Goal: Task Accomplishment & Management: Use online tool/utility

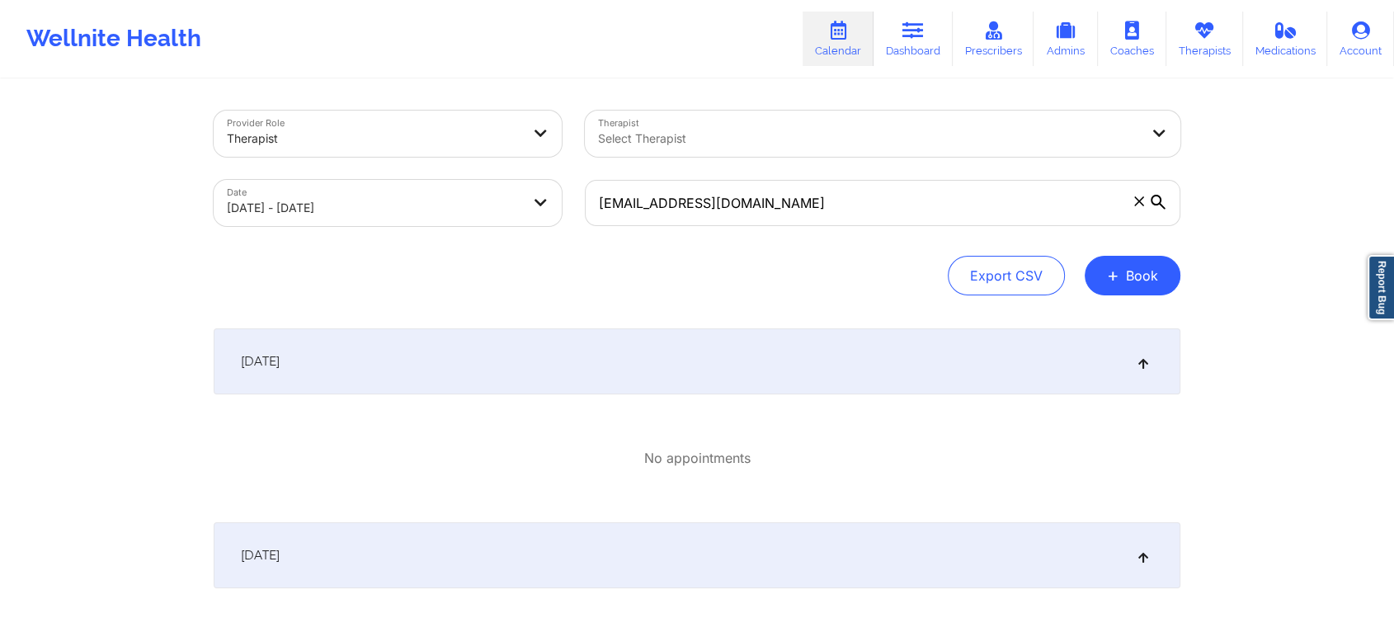
click at [1139, 199] on icon at bounding box center [1139, 201] width 10 height 10
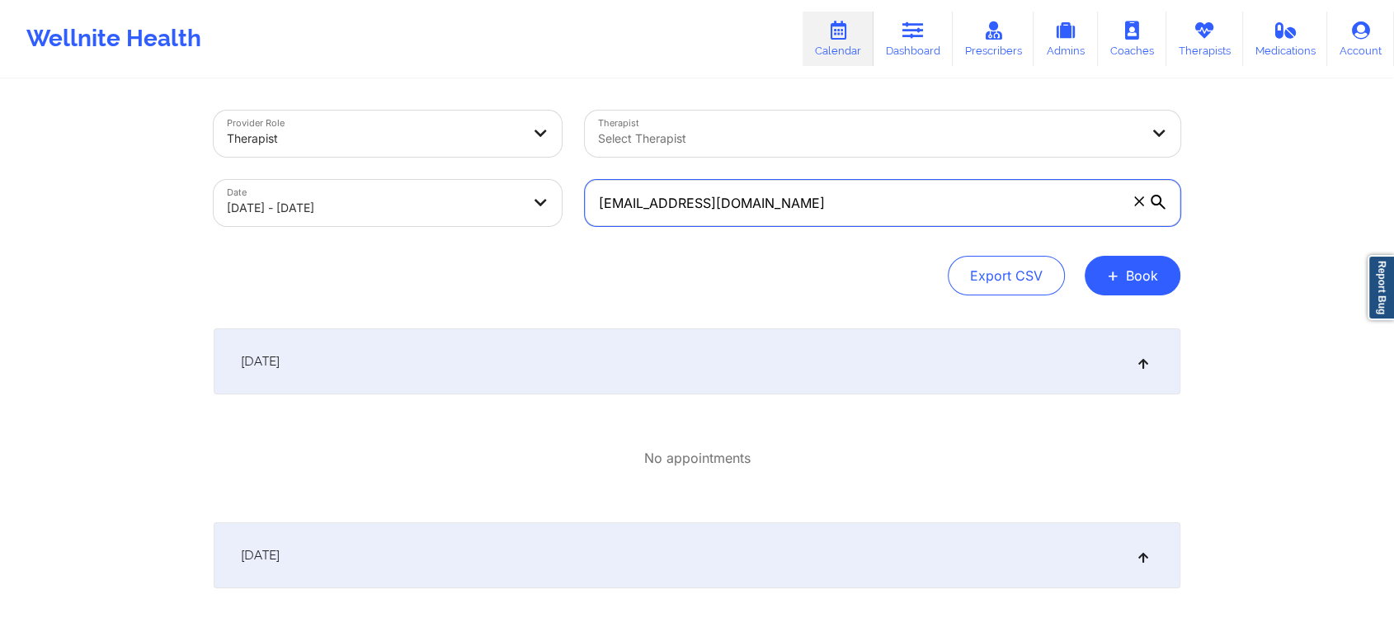
click at [1139, 199] on input "[EMAIL_ADDRESS][DOMAIN_NAME]" at bounding box center [883, 203] width 596 height 46
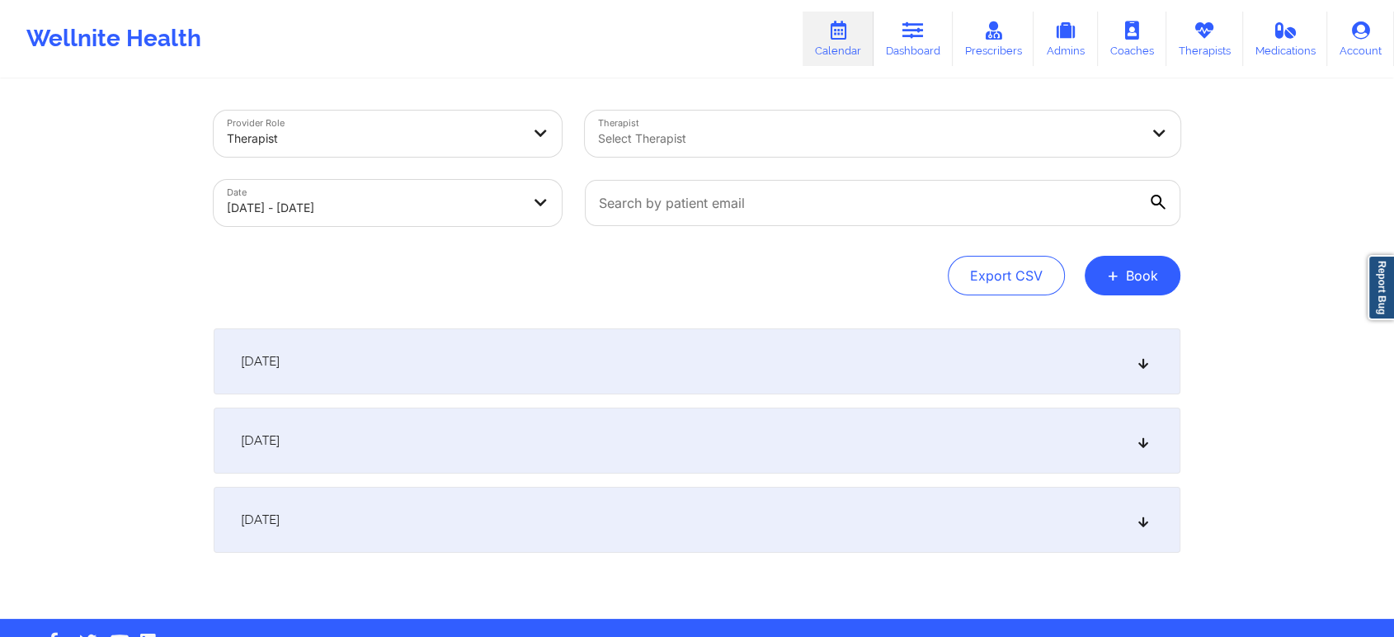
click at [437, 201] on body "Wellnite Health Calendar Dashboard Prescribers Admins Coaches Therapists Medica…" at bounding box center [697, 318] width 1394 height 637
select select "2025-8"
select select "2025-9"
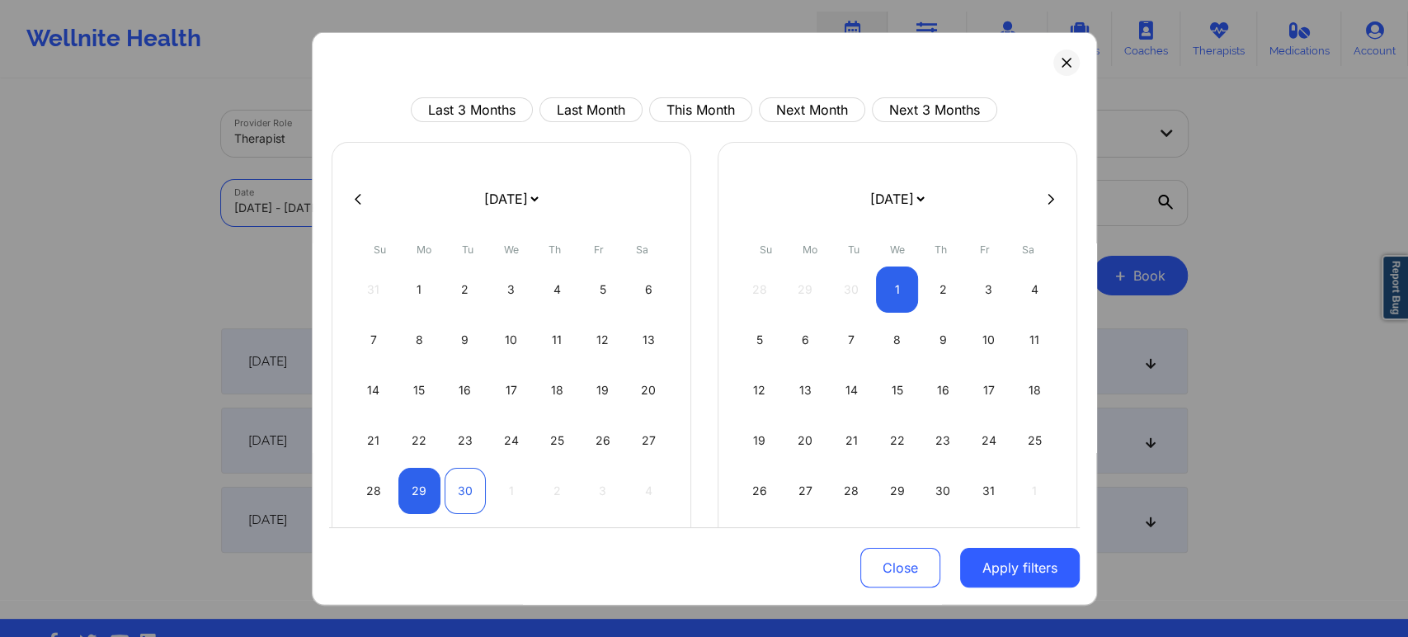
click at [467, 494] on div "30" at bounding box center [466, 491] width 42 height 46
select select "2025-8"
select select "2025-9"
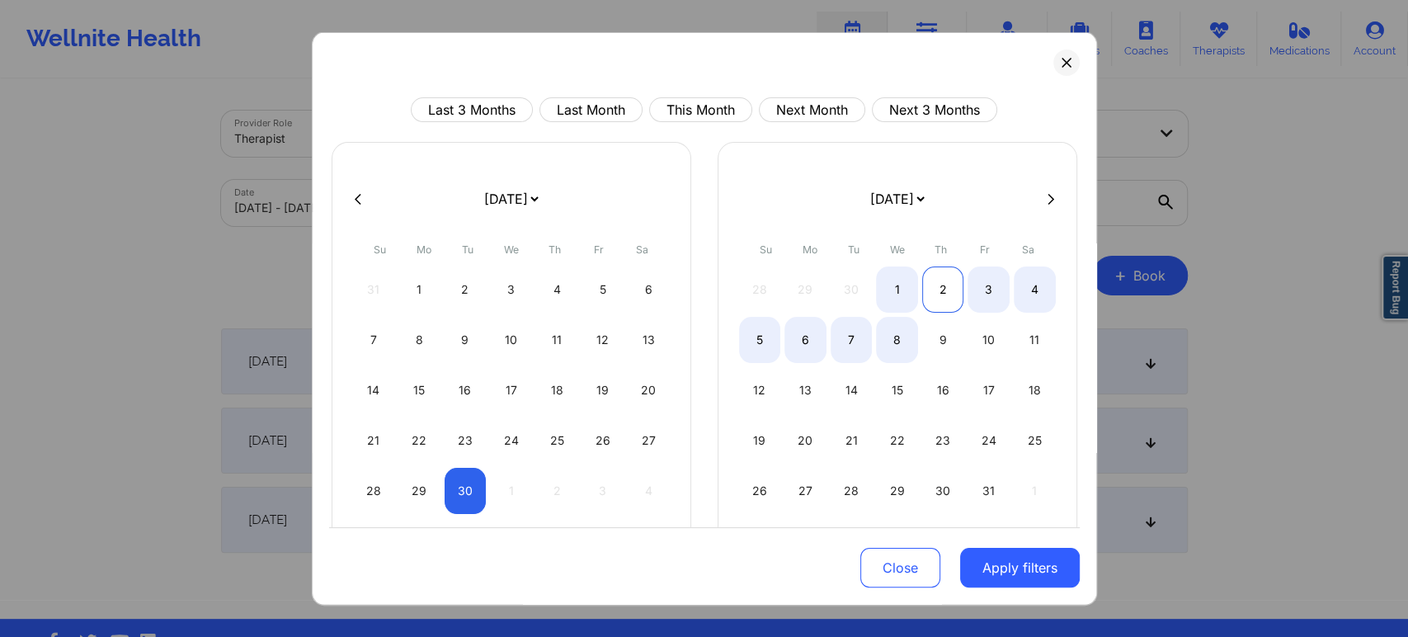
select select "2025-8"
select select "2025-9"
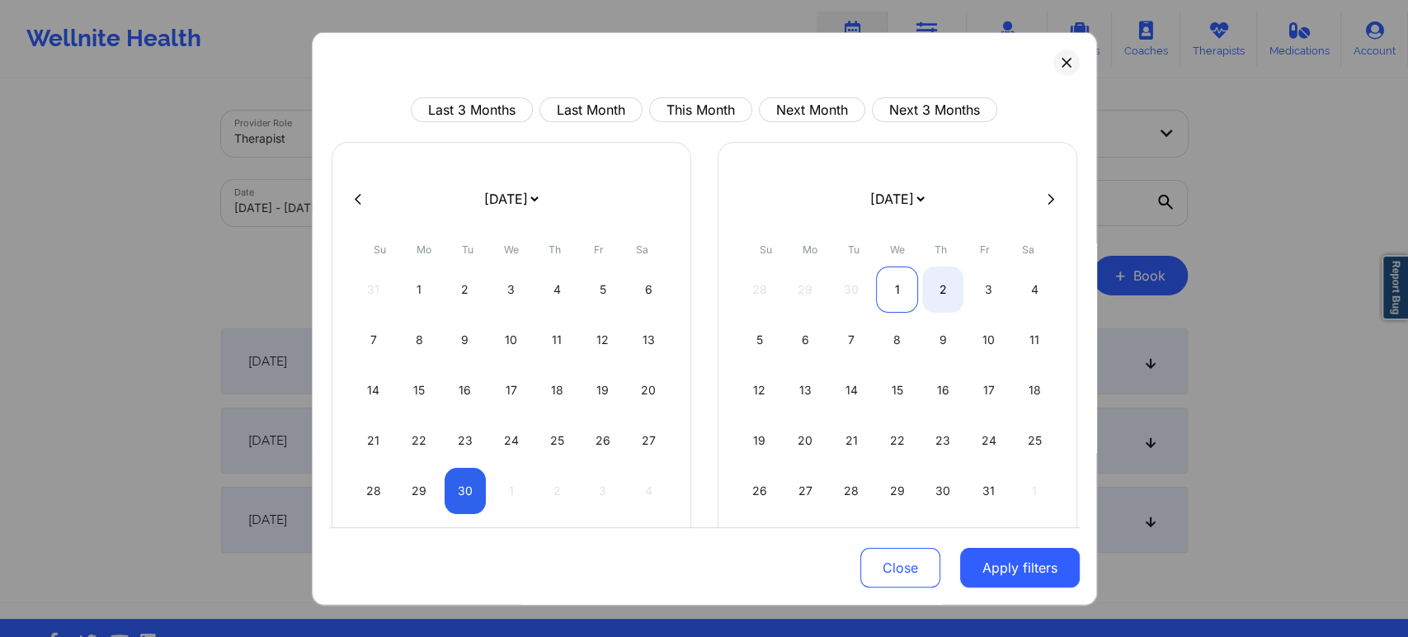
select select "2025-8"
select select "2025-9"
select select "2025-8"
select select "2025-9"
select select "2025-8"
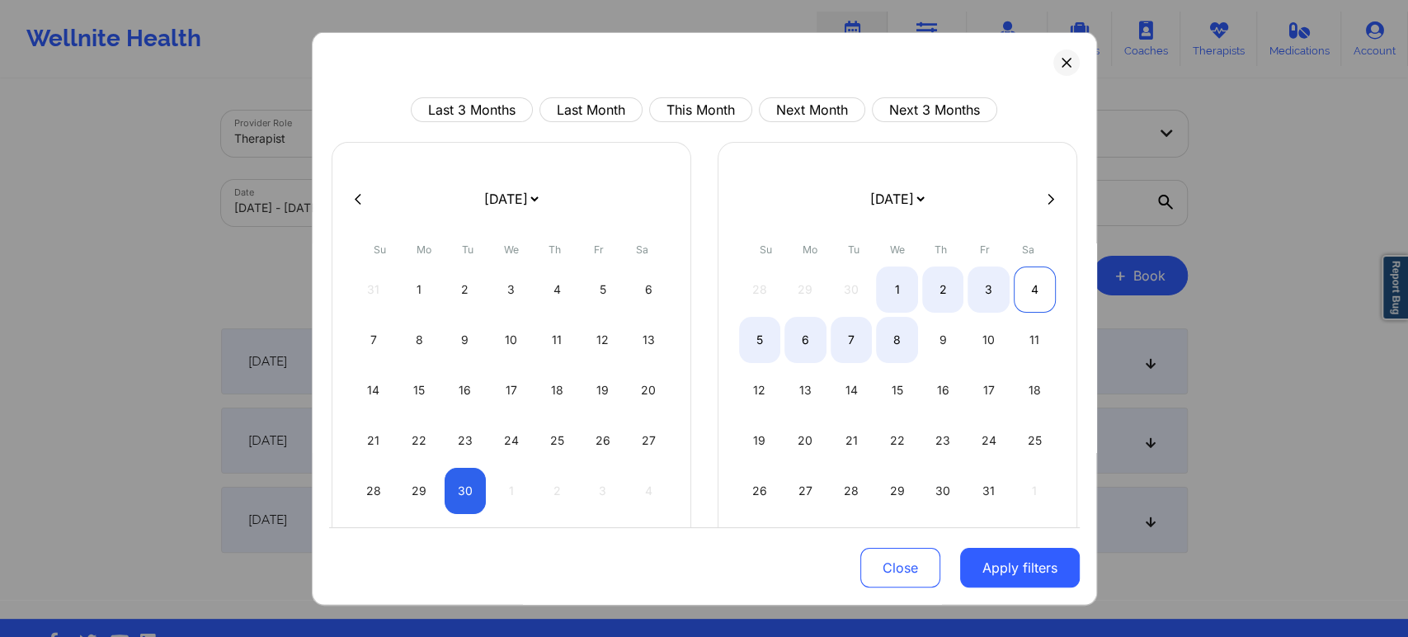
select select "2025-9"
select select "2025-8"
select select "2025-9"
click at [791, 342] on div "6" at bounding box center [806, 340] width 42 height 46
select select "2025-8"
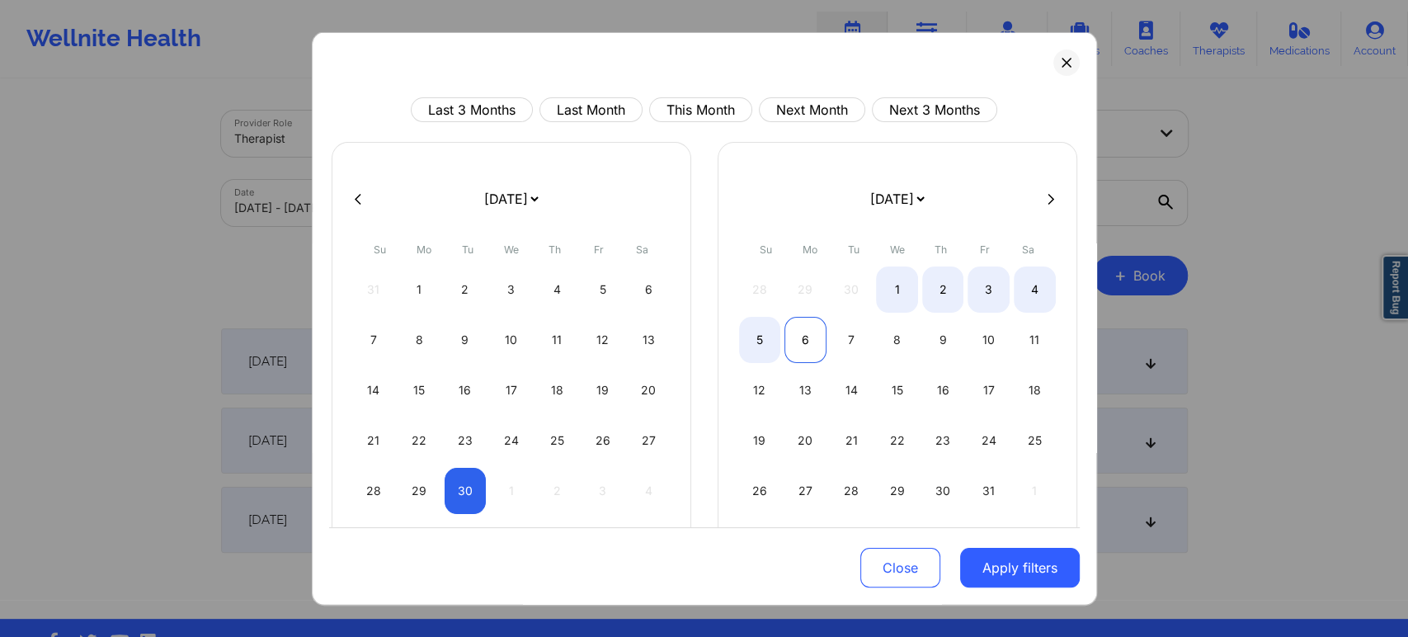
select select "2025-9"
click at [1003, 571] on button "Apply filters" at bounding box center [1020, 568] width 120 height 40
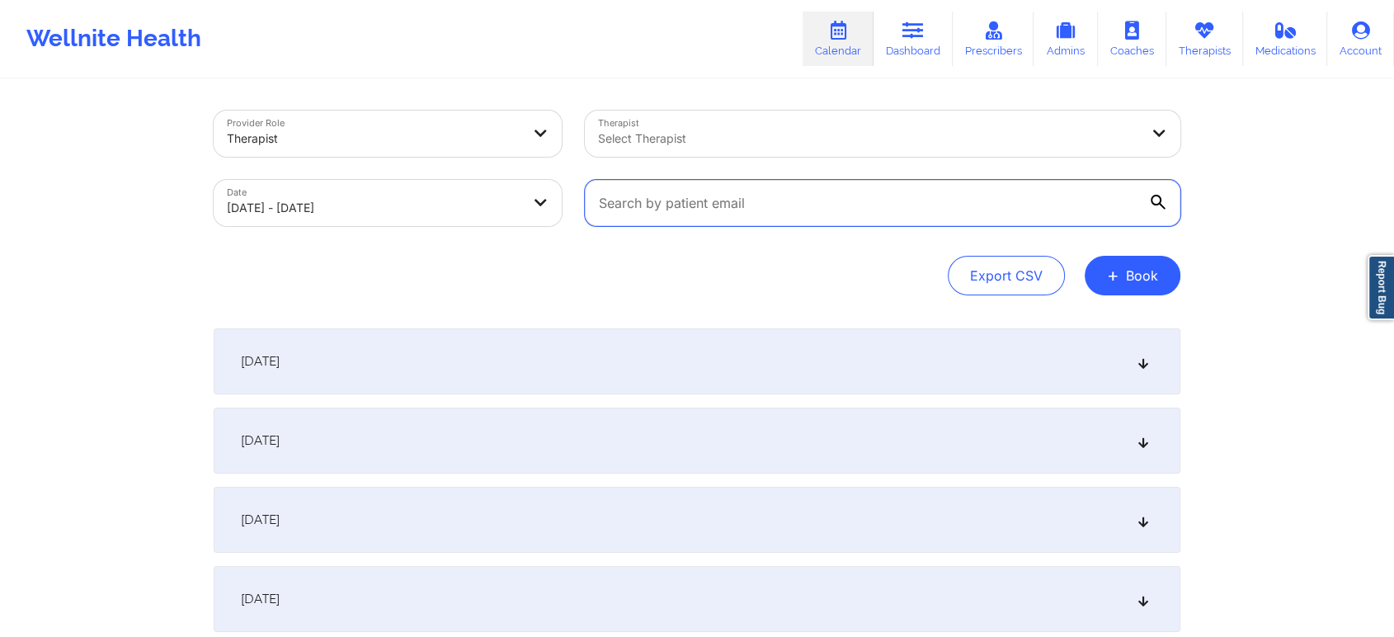
click at [928, 209] on input "text" at bounding box center [883, 203] width 596 height 46
paste input "health@korostelev.one"
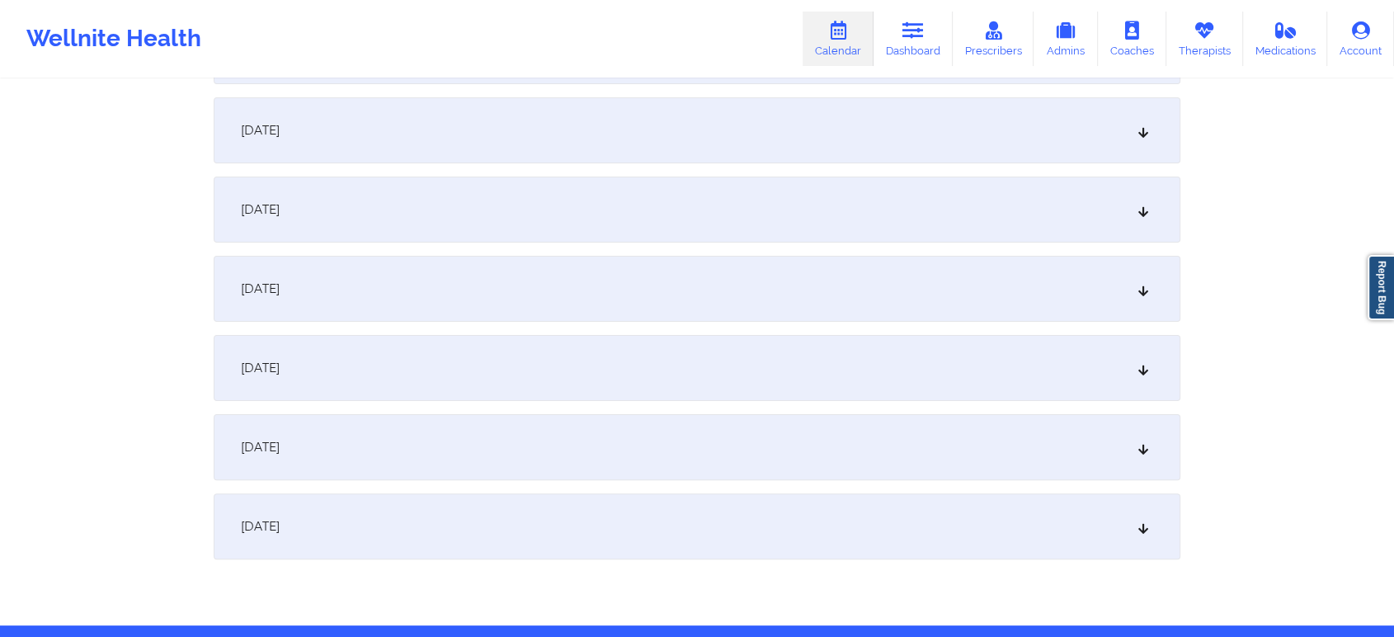
scroll to position [365, 0]
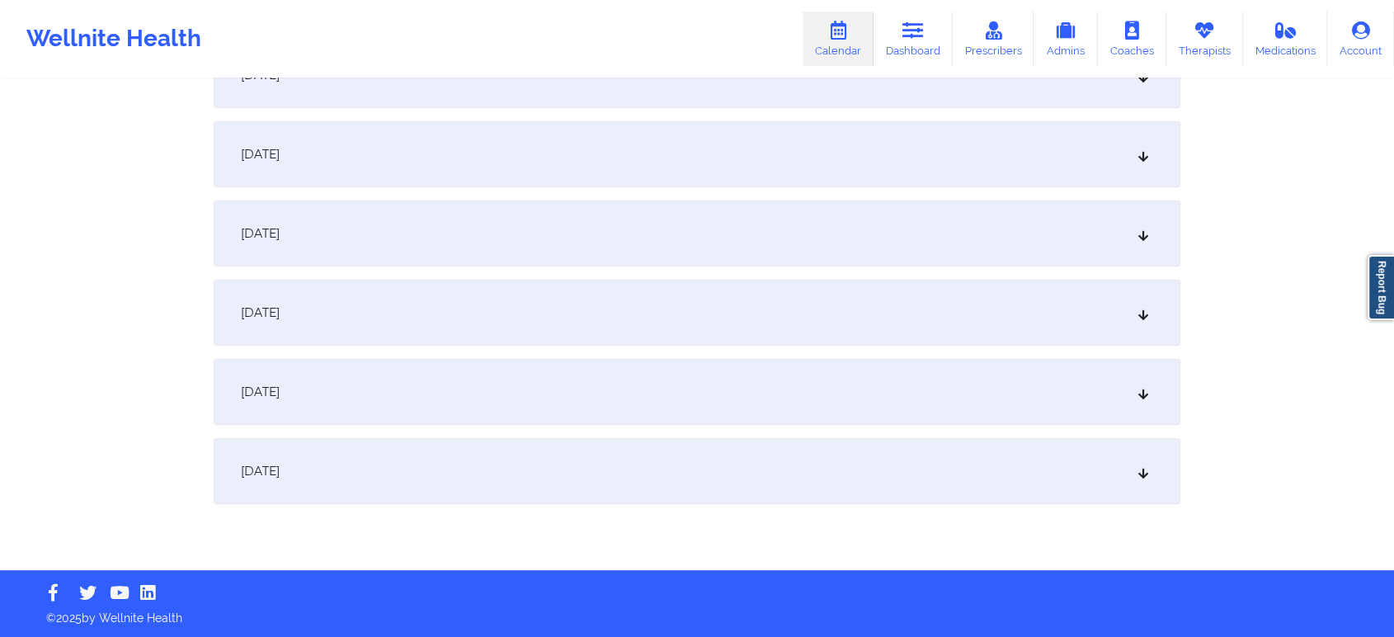
type input "health@korostelev.one"
click at [1107, 299] on div "October 4, 2025" at bounding box center [697, 313] width 967 height 66
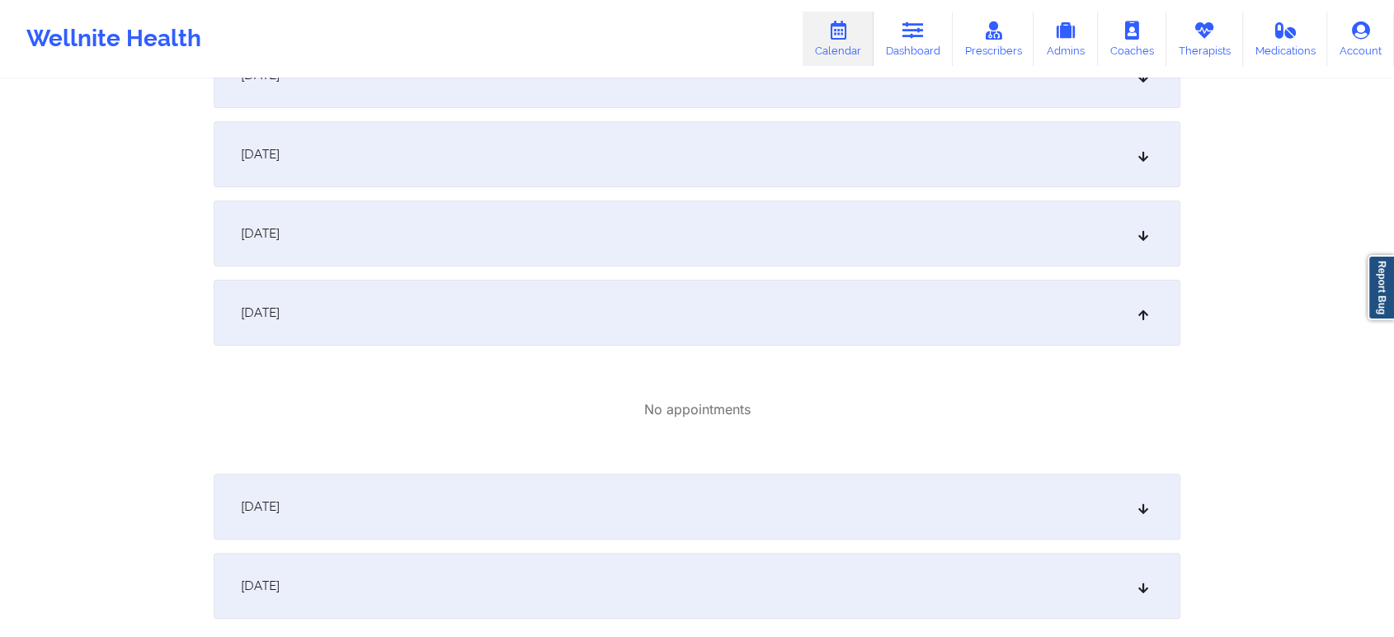
click at [1109, 308] on div "October 4, 2025" at bounding box center [697, 313] width 967 height 66
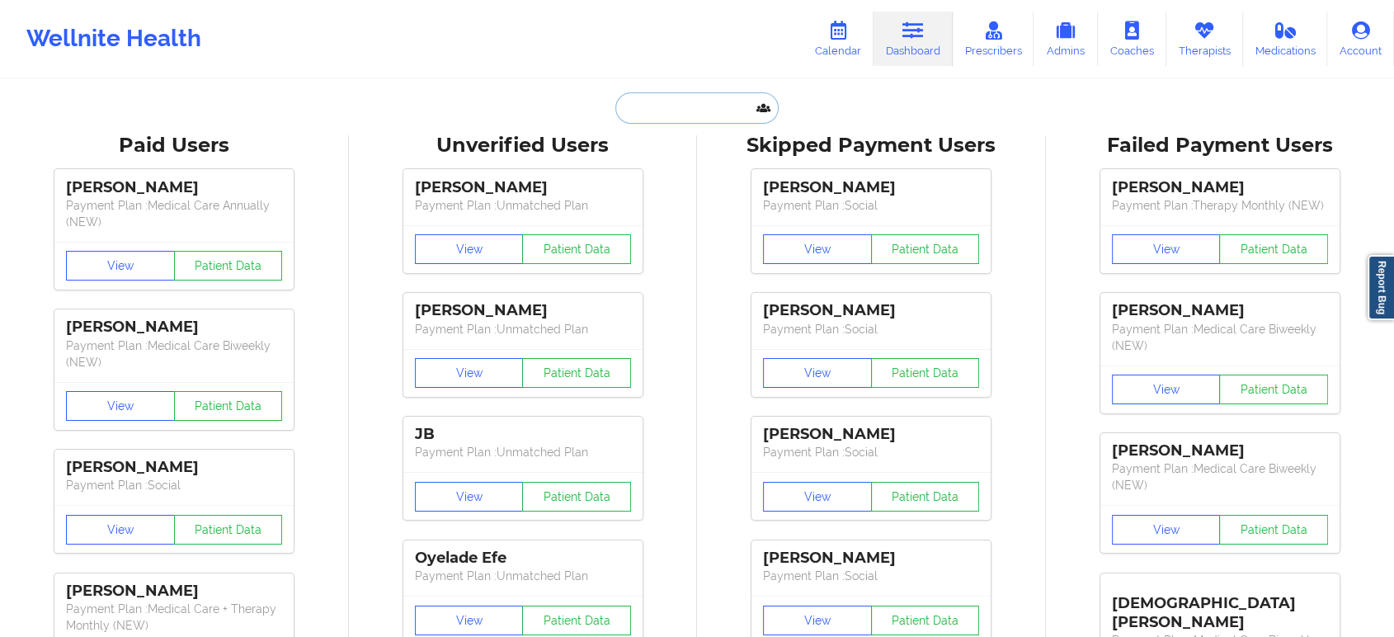
click at [709, 104] on input "text" at bounding box center [696, 107] width 163 height 31
paste input "YEN NHI LE"
type input "YEN NHI LE"
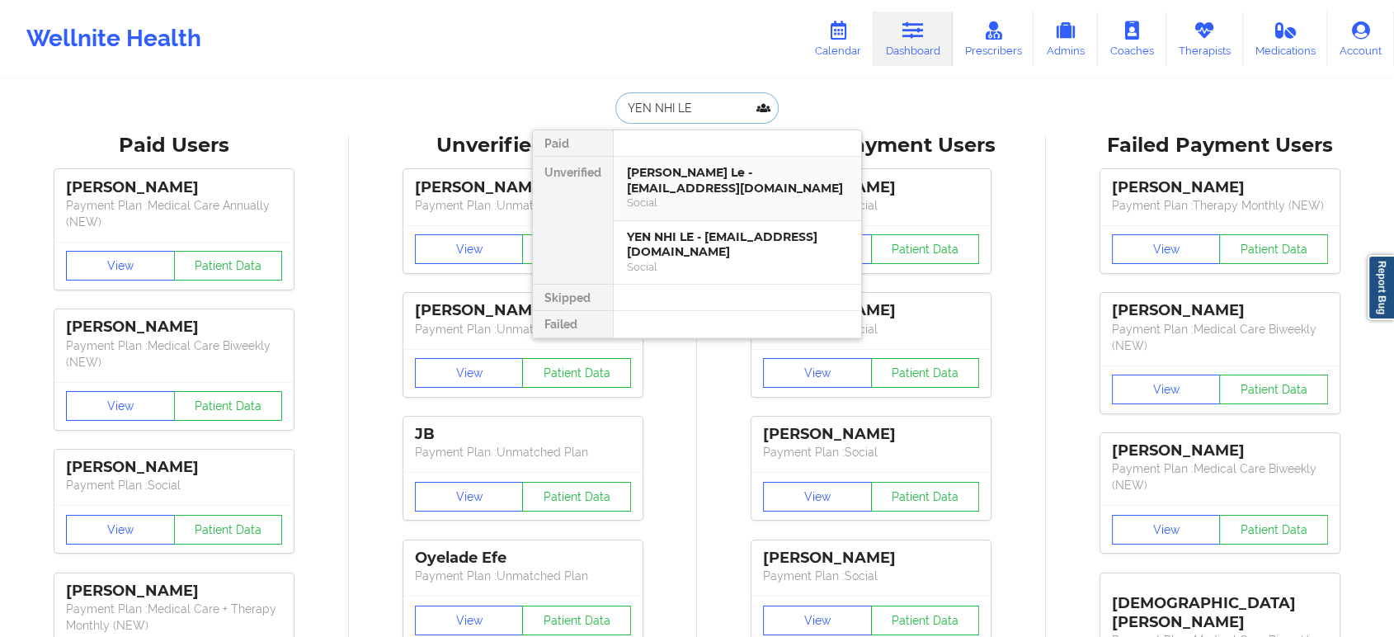
click at [693, 180] on div "[PERSON_NAME] Le - [EMAIL_ADDRESS][DOMAIN_NAME]" at bounding box center [737, 180] width 221 height 31
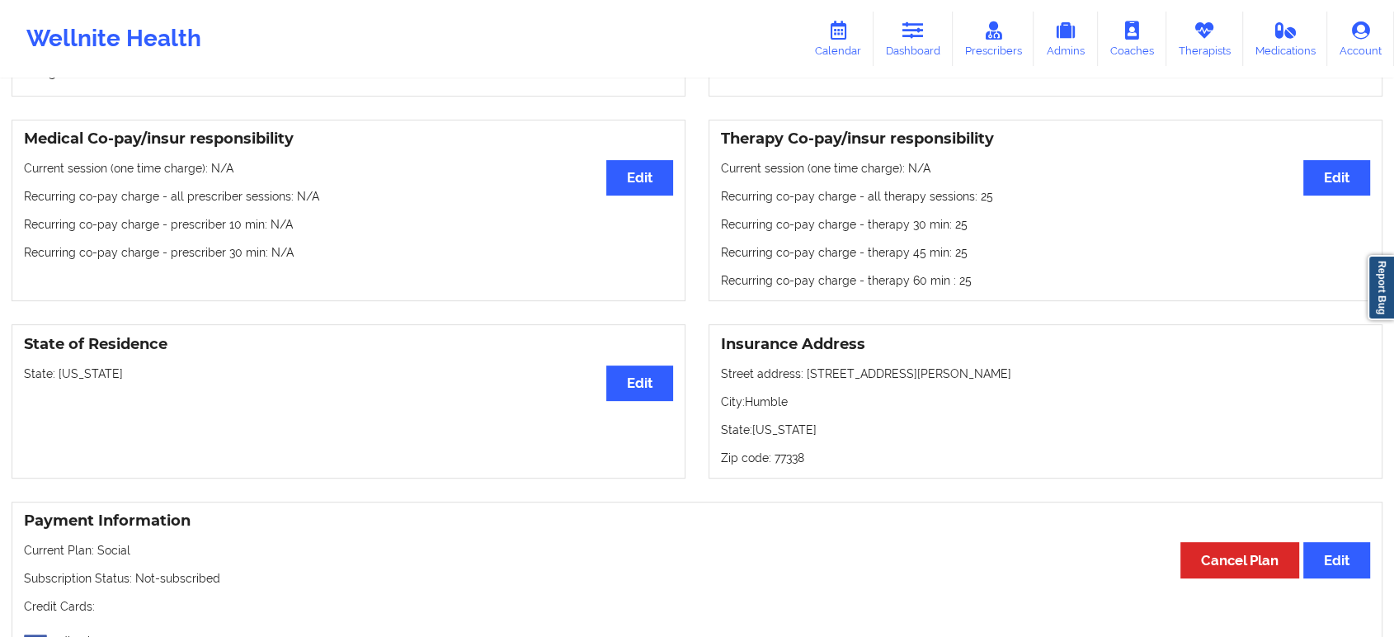
scroll to position [415, 0]
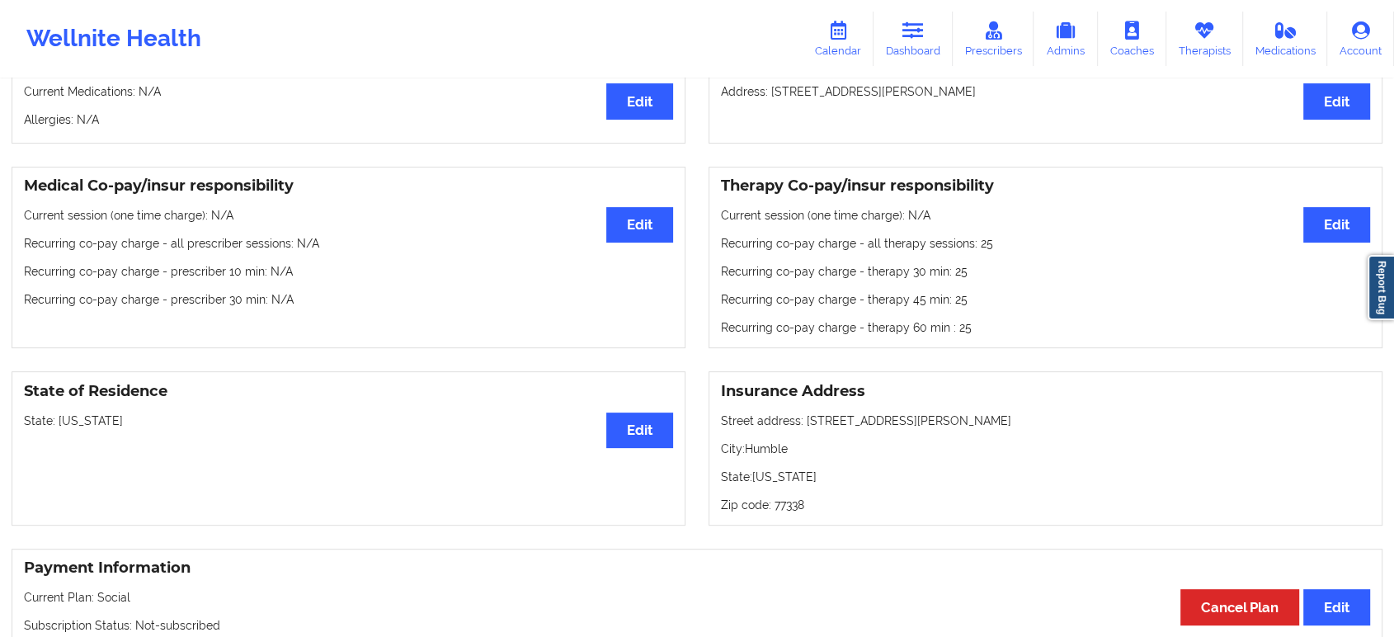
click at [73, 427] on p "State: [US_STATE]" at bounding box center [348, 421] width 649 height 17
copy p "[US_STATE]"
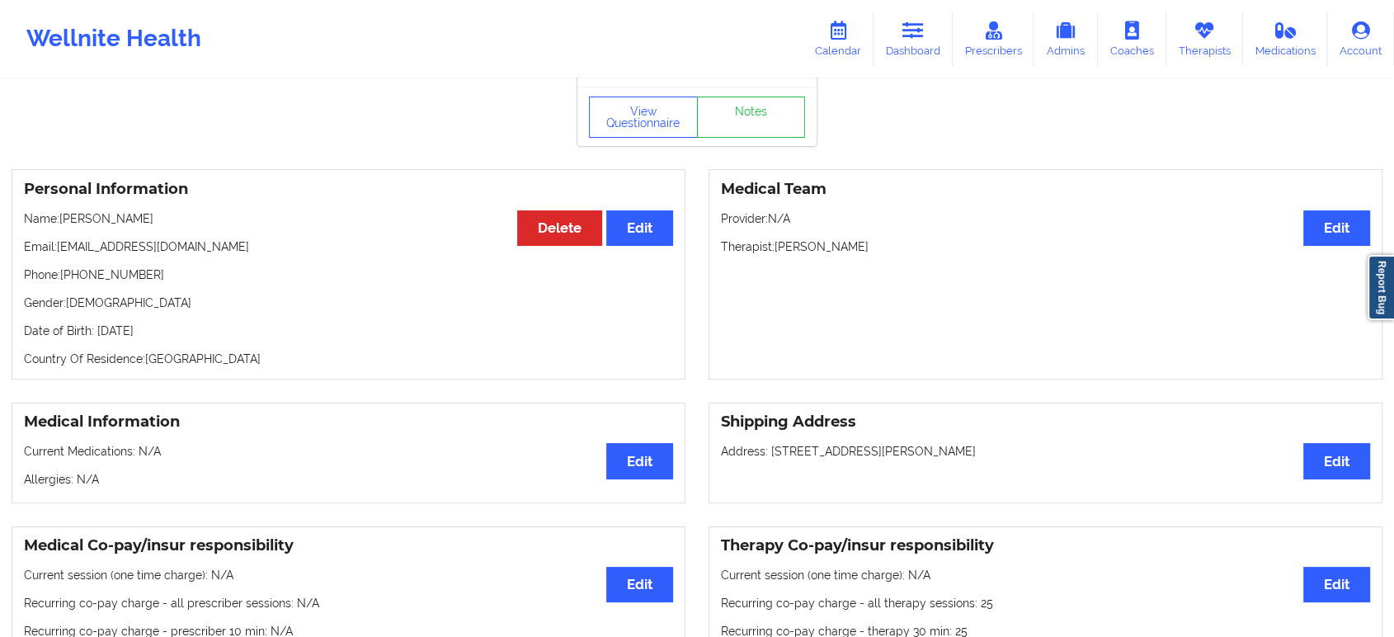
scroll to position [26, 0]
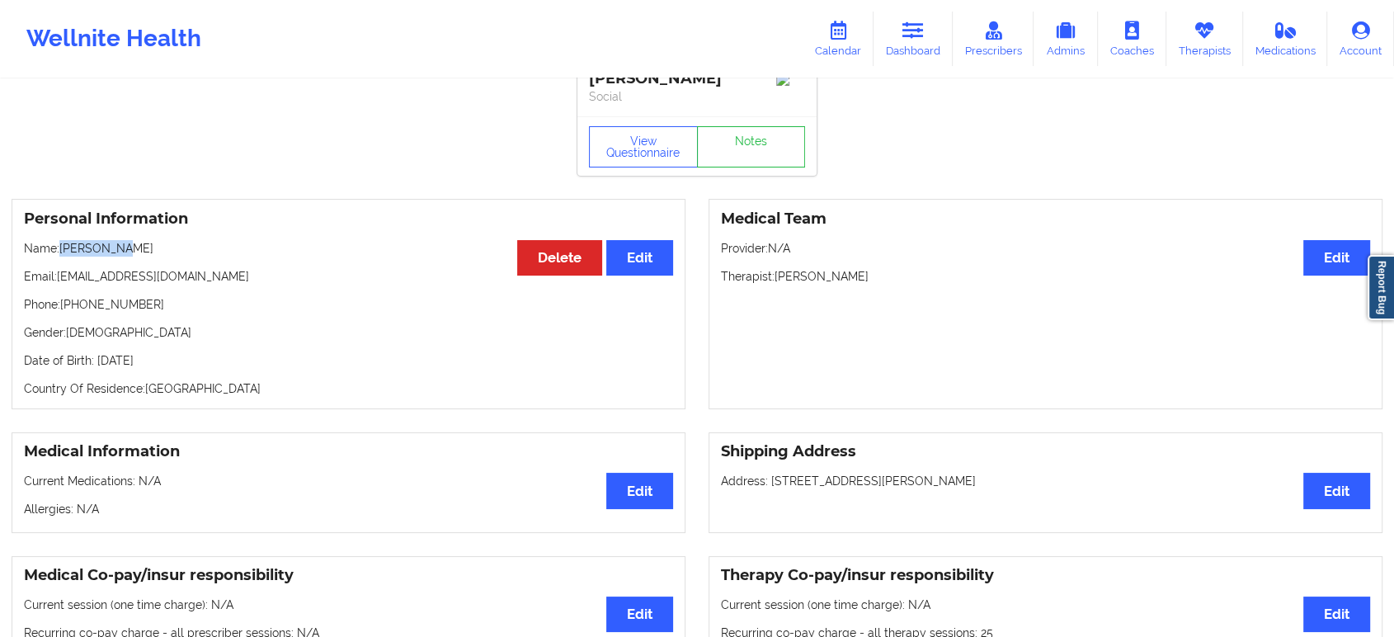
drag, startPoint x: 134, startPoint y: 254, endPoint x: 62, endPoint y: 250, distance: 71.9
click at [62, 250] on p "Name: [PERSON_NAME]" at bounding box center [348, 248] width 649 height 17
copy p "[PERSON_NAME]"
click at [892, 38] on link "Dashboard" at bounding box center [913, 39] width 79 height 54
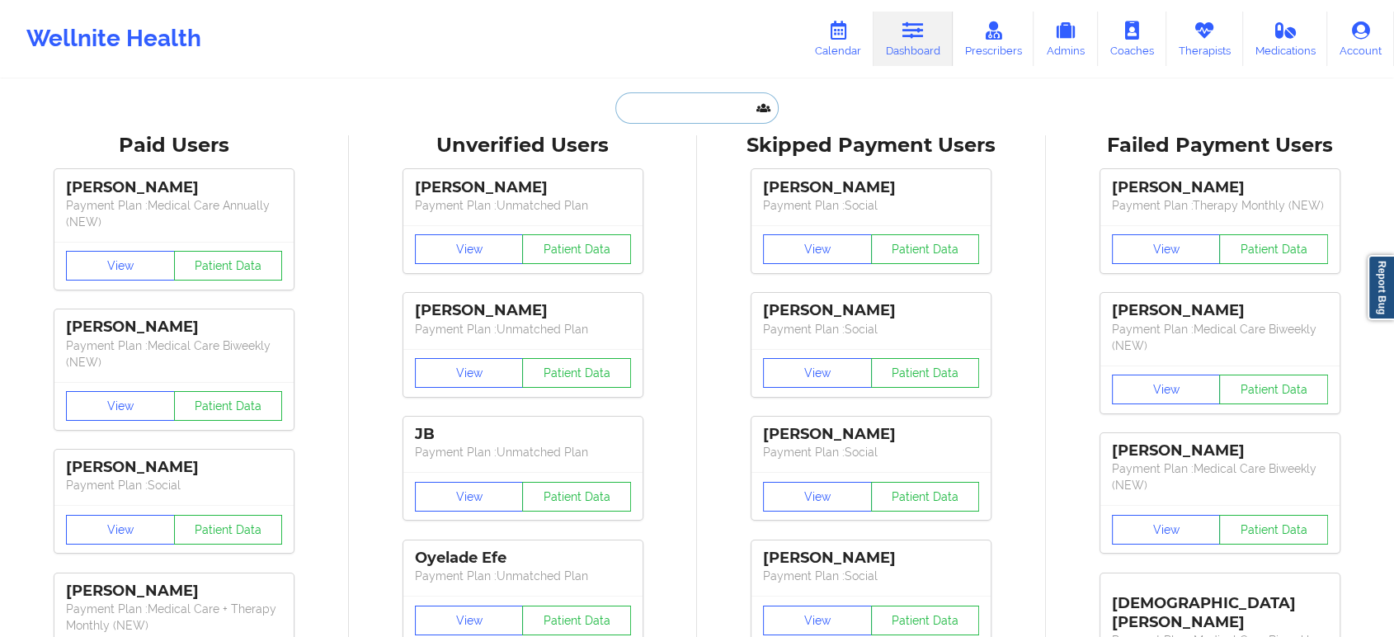
click at [702, 101] on input "text" at bounding box center [696, 107] width 163 height 31
paste input "[PERSON_NAME]"
type input "[PERSON_NAME]"
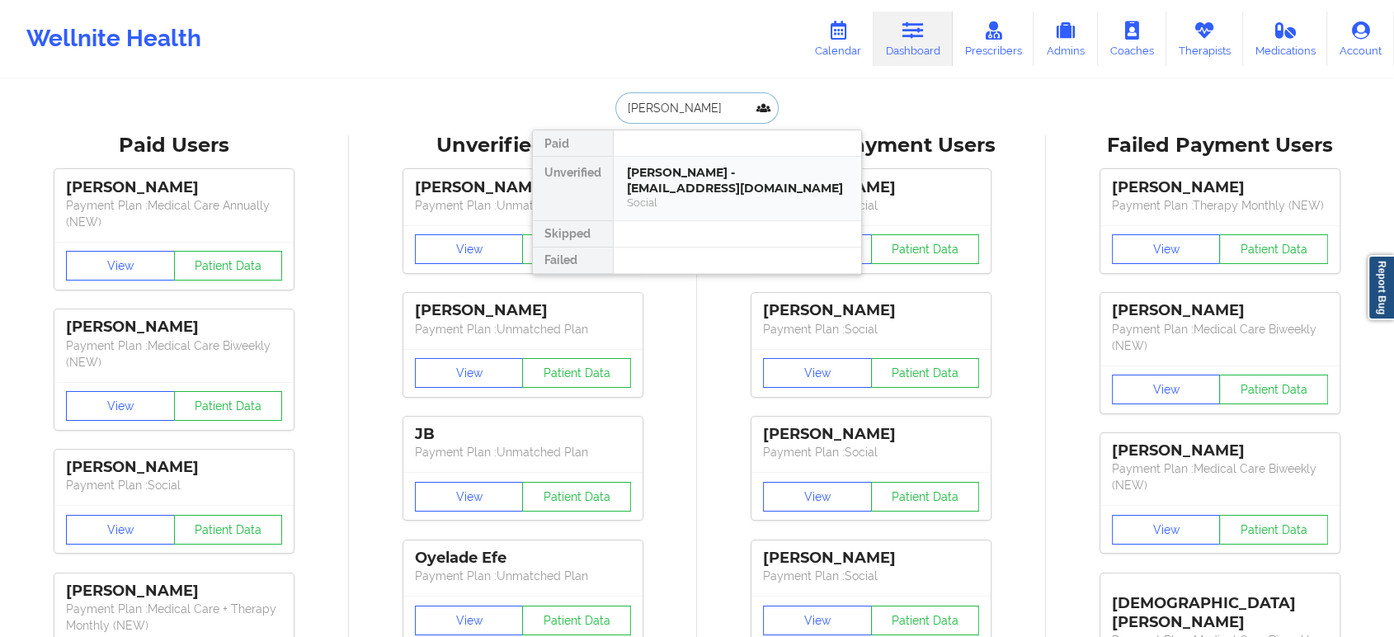
click at [706, 193] on div "[PERSON_NAME] - [EMAIL_ADDRESS][DOMAIN_NAME]" at bounding box center [737, 180] width 221 height 31
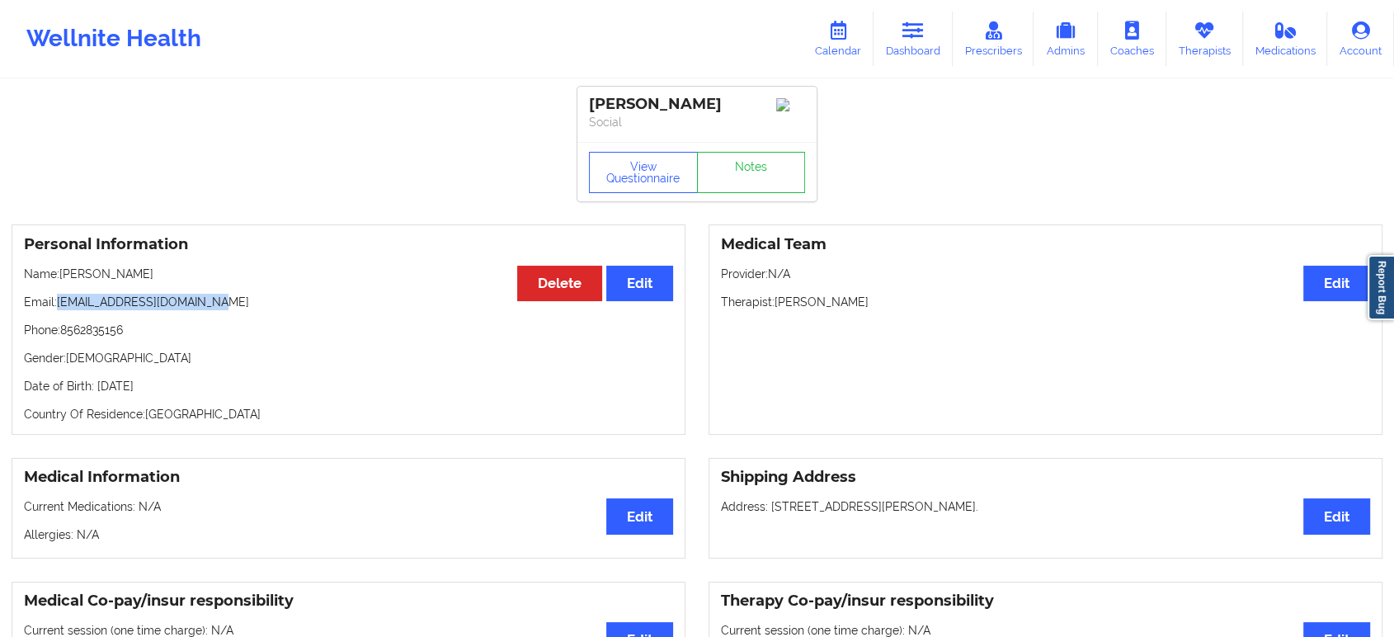
drag, startPoint x: 222, startPoint y: 311, endPoint x: 60, endPoint y: 307, distance: 161.8
click at [60, 307] on p "Email: [EMAIL_ADDRESS][DOMAIN_NAME]" at bounding box center [348, 302] width 649 height 17
copy p "[EMAIL_ADDRESS][DOMAIN_NAME]"
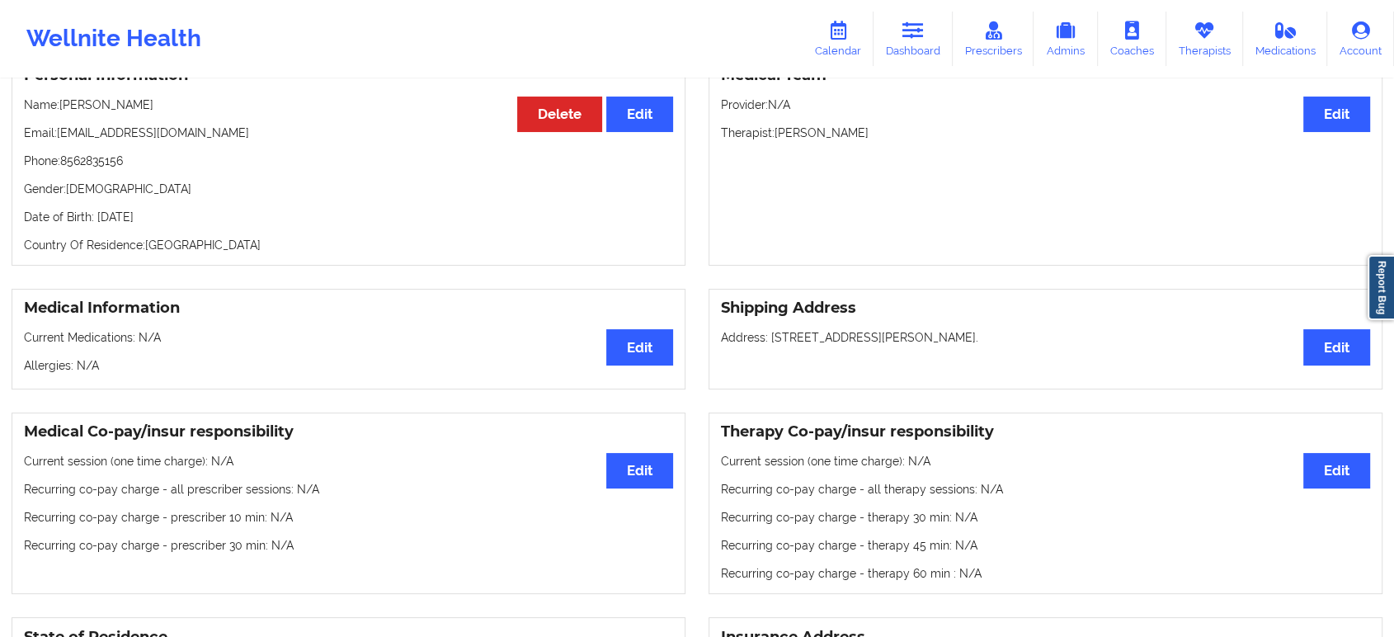
scroll to position [733, 0]
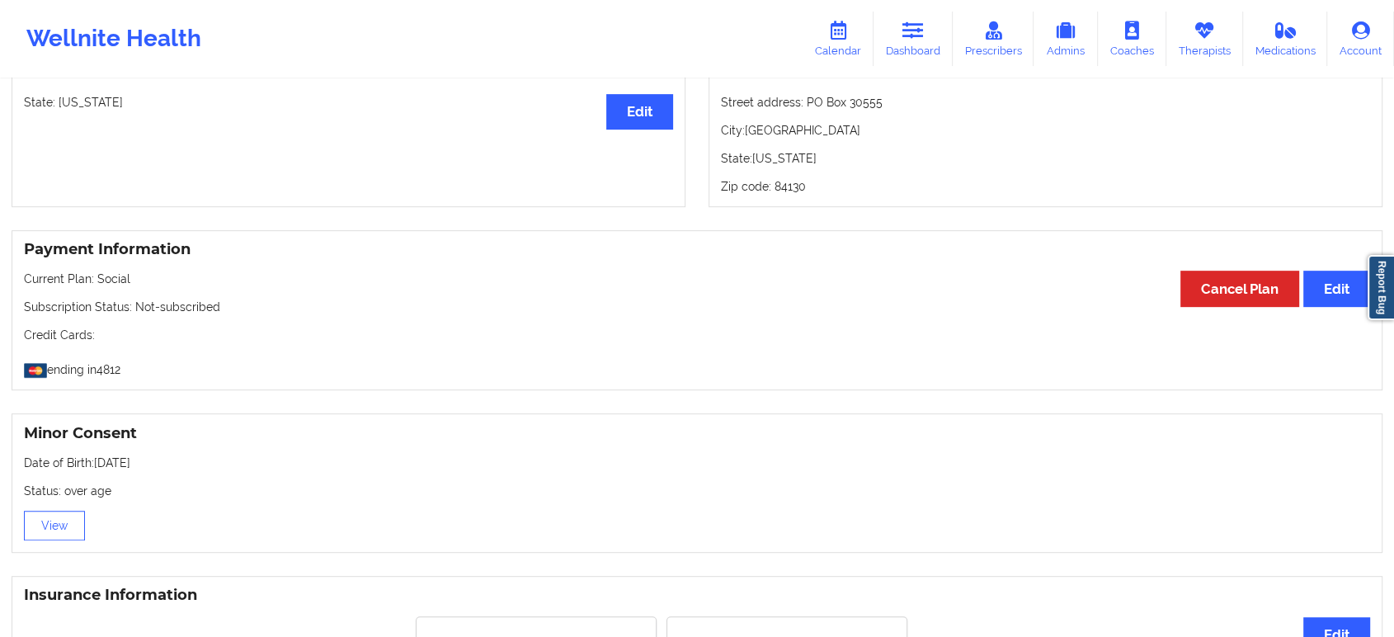
drag, startPoint x: 399, startPoint y: 414, endPoint x: 399, endPoint y: 405, distance: 9.1
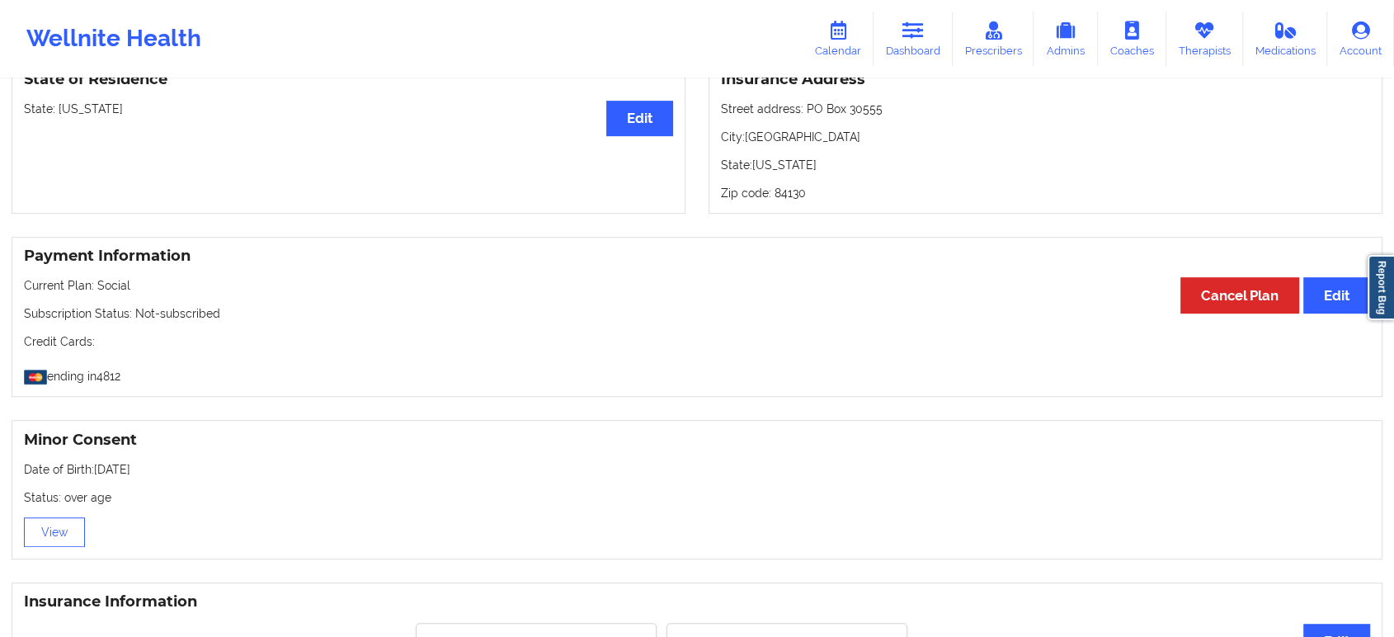
scroll to position [0, 0]
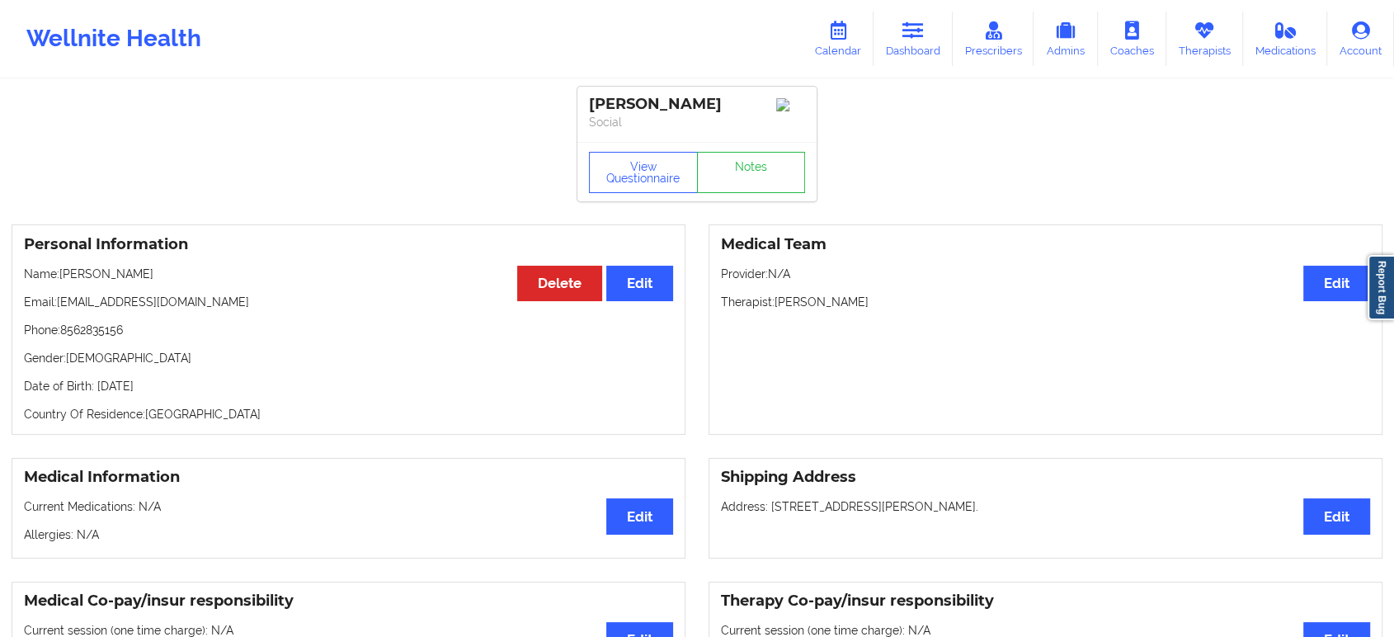
drag, startPoint x: 191, startPoint y: 281, endPoint x: 65, endPoint y: 285, distance: 126.3
click at [65, 282] on p "Name: [PERSON_NAME]" at bounding box center [348, 274] width 649 height 17
copy p "[PERSON_NAME]"
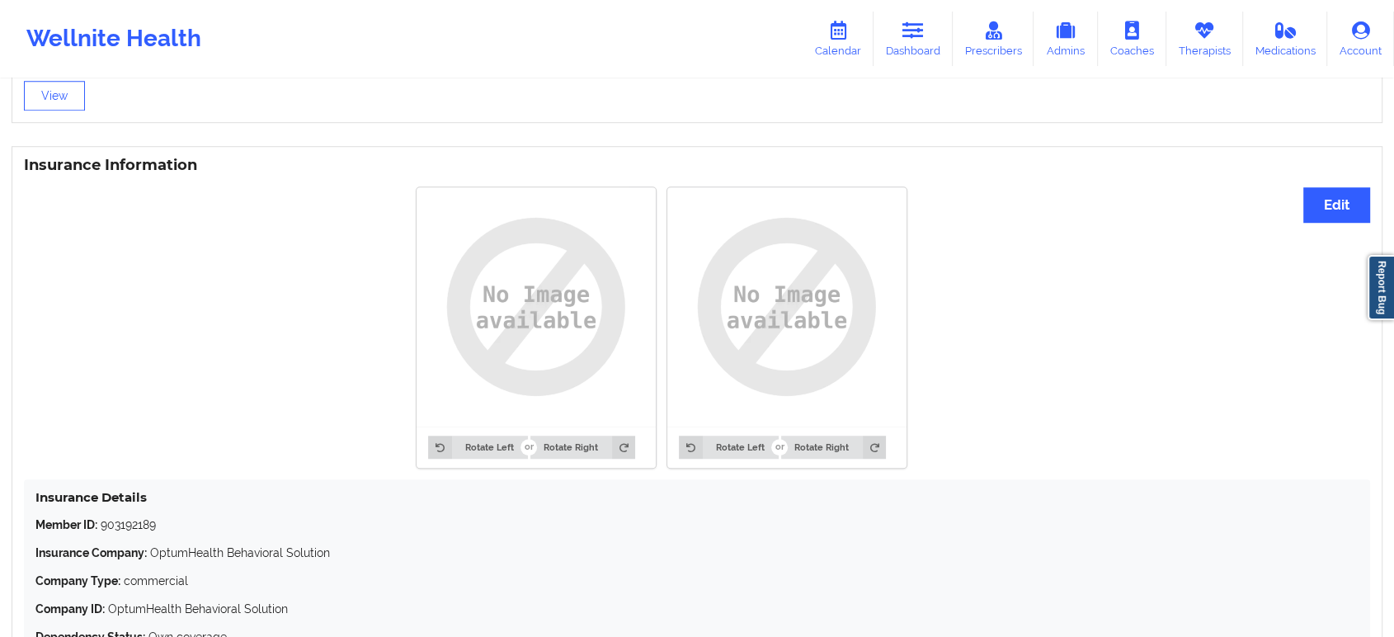
scroll to position [1278, 0]
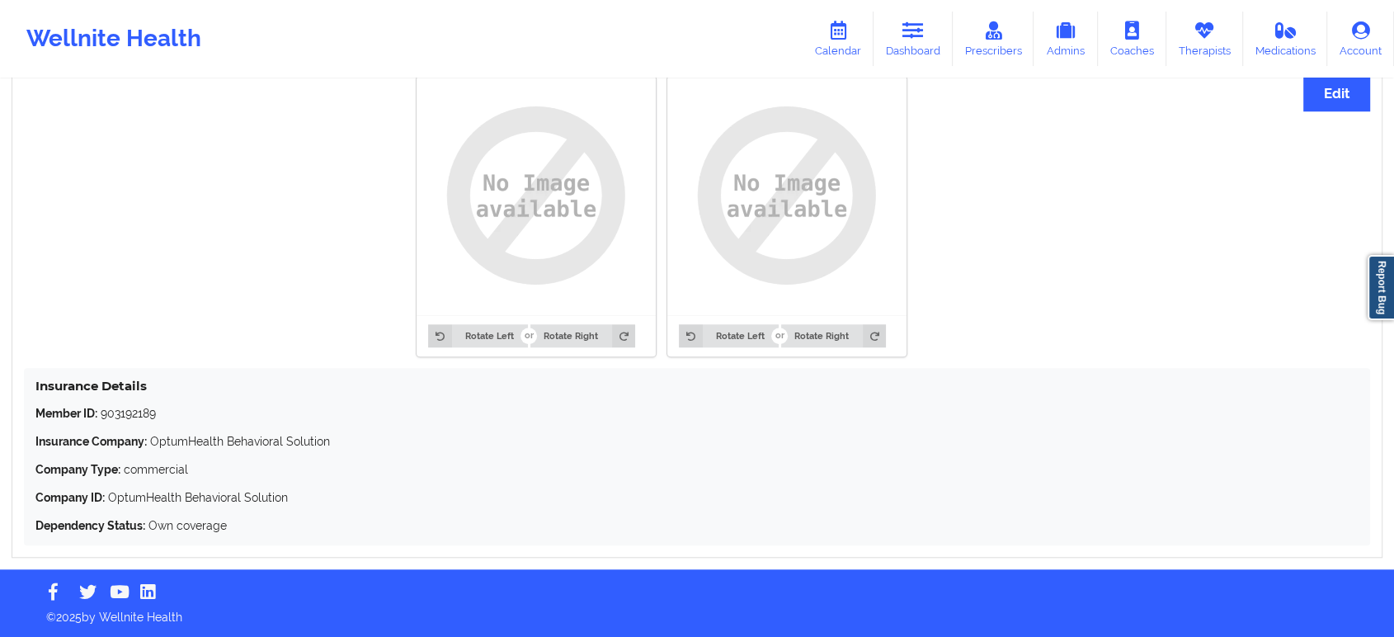
drag, startPoint x: 899, startPoint y: 343, endPoint x: 904, endPoint y: 233, distance: 110.7
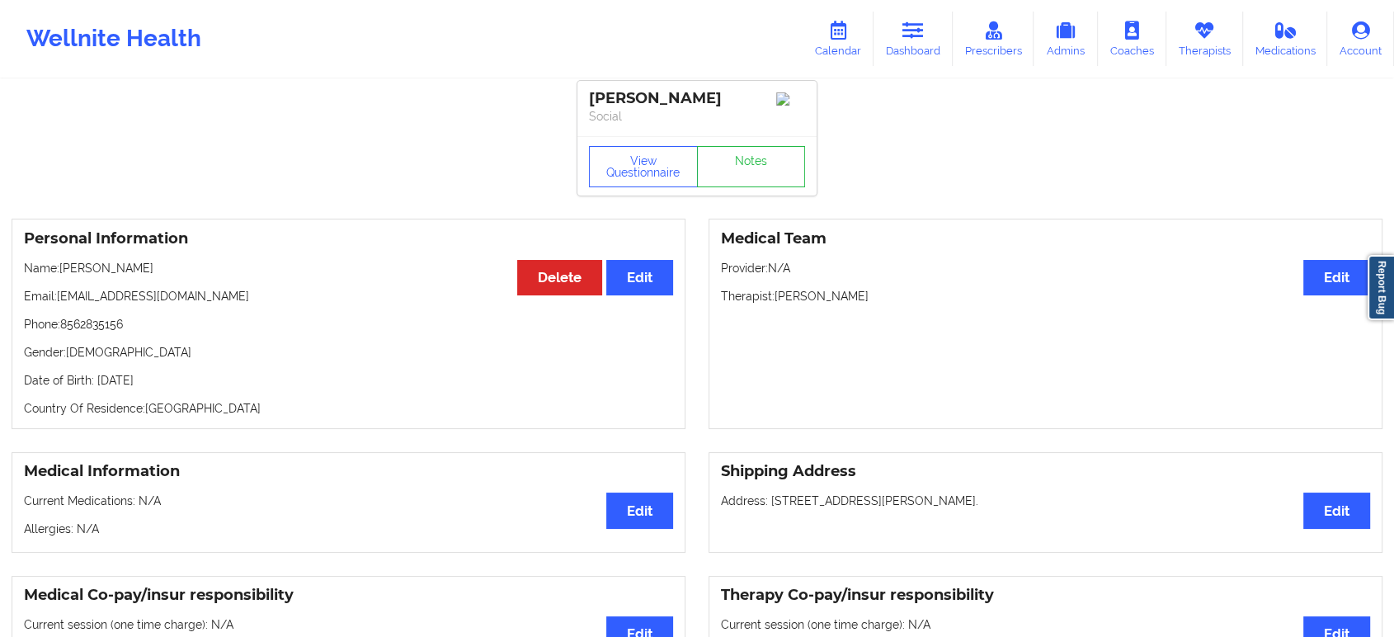
scroll to position [0, 0]
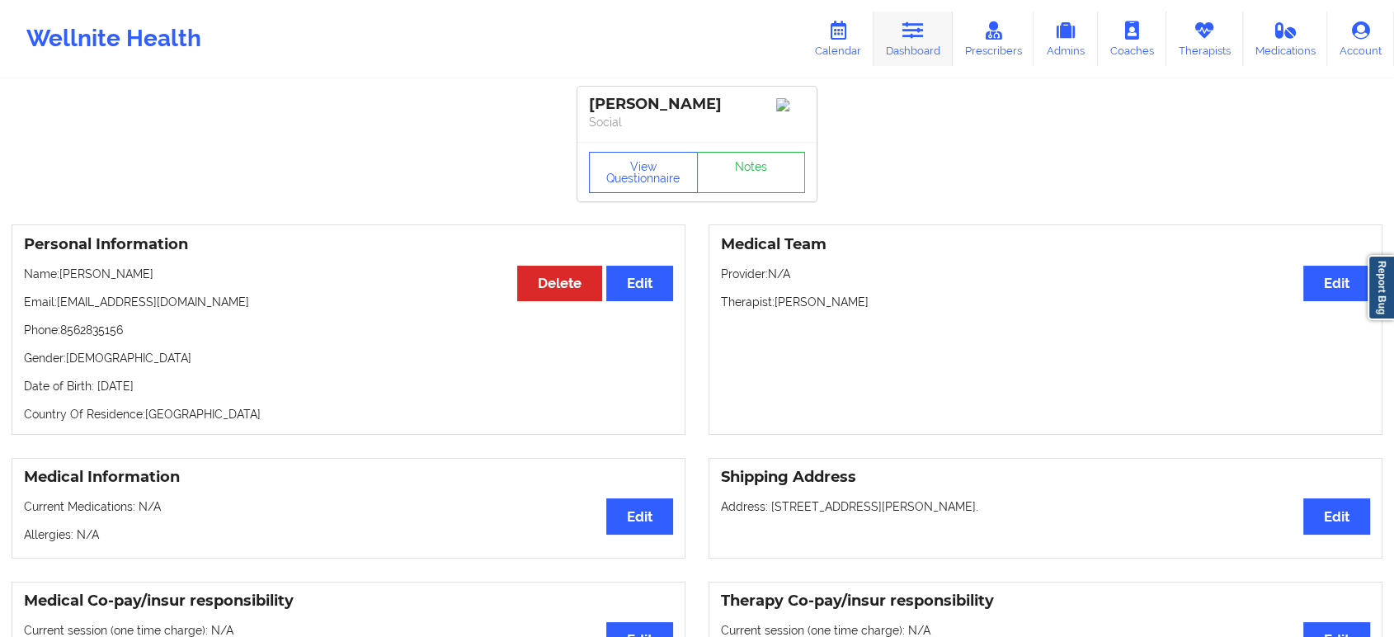
click at [912, 50] on link "Dashboard" at bounding box center [913, 39] width 79 height 54
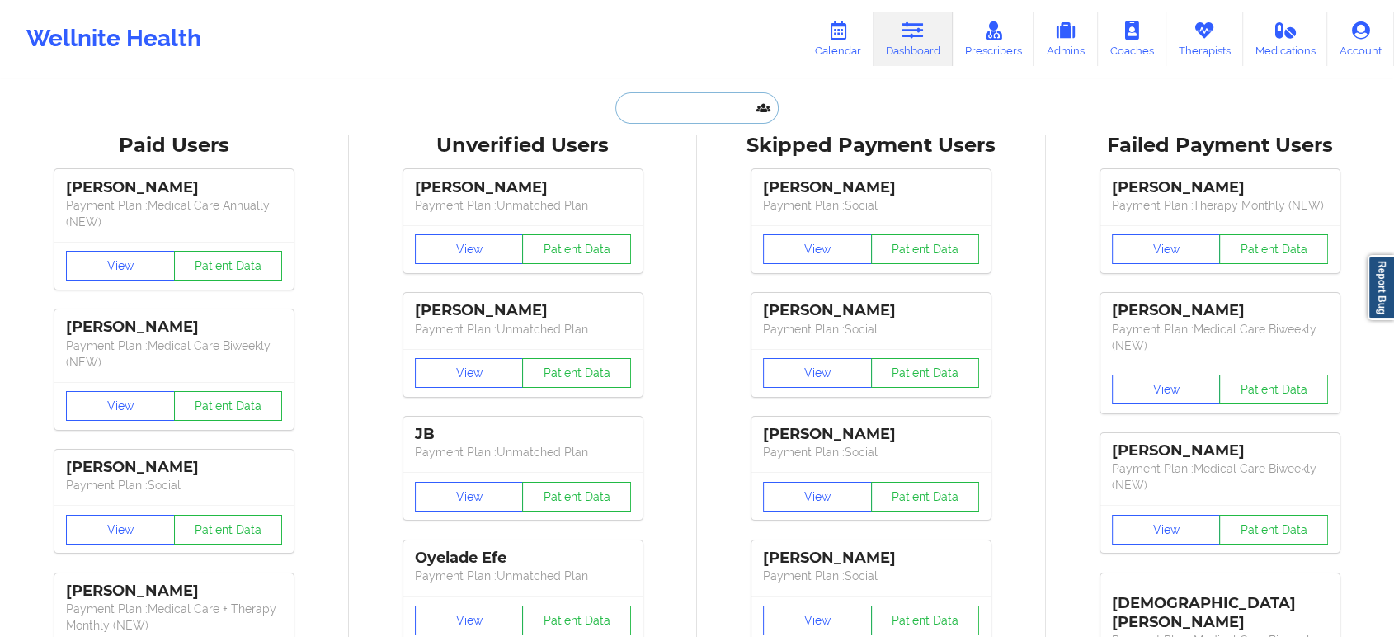
click at [706, 104] on input "text" at bounding box center [696, 107] width 163 height 31
paste input "[PERSON_NAME]"
type input "[PERSON_NAME]"
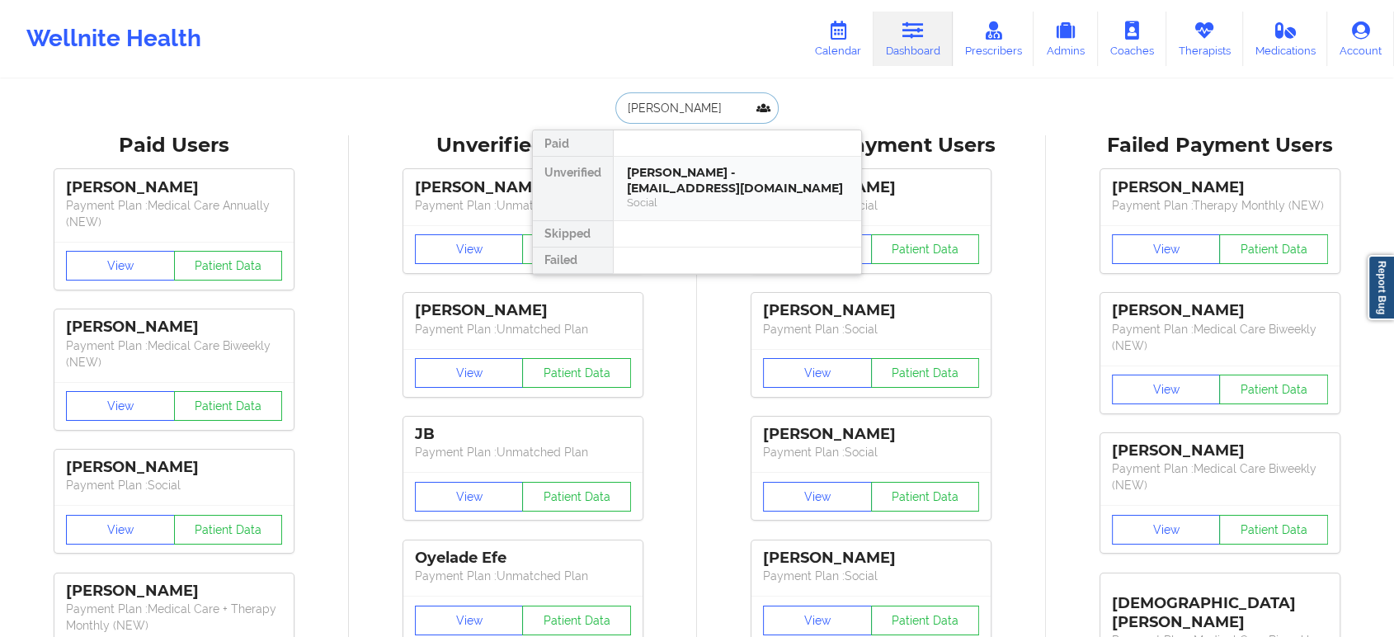
click at [700, 190] on div "[PERSON_NAME] - [EMAIL_ADDRESS][DOMAIN_NAME]" at bounding box center [737, 180] width 221 height 31
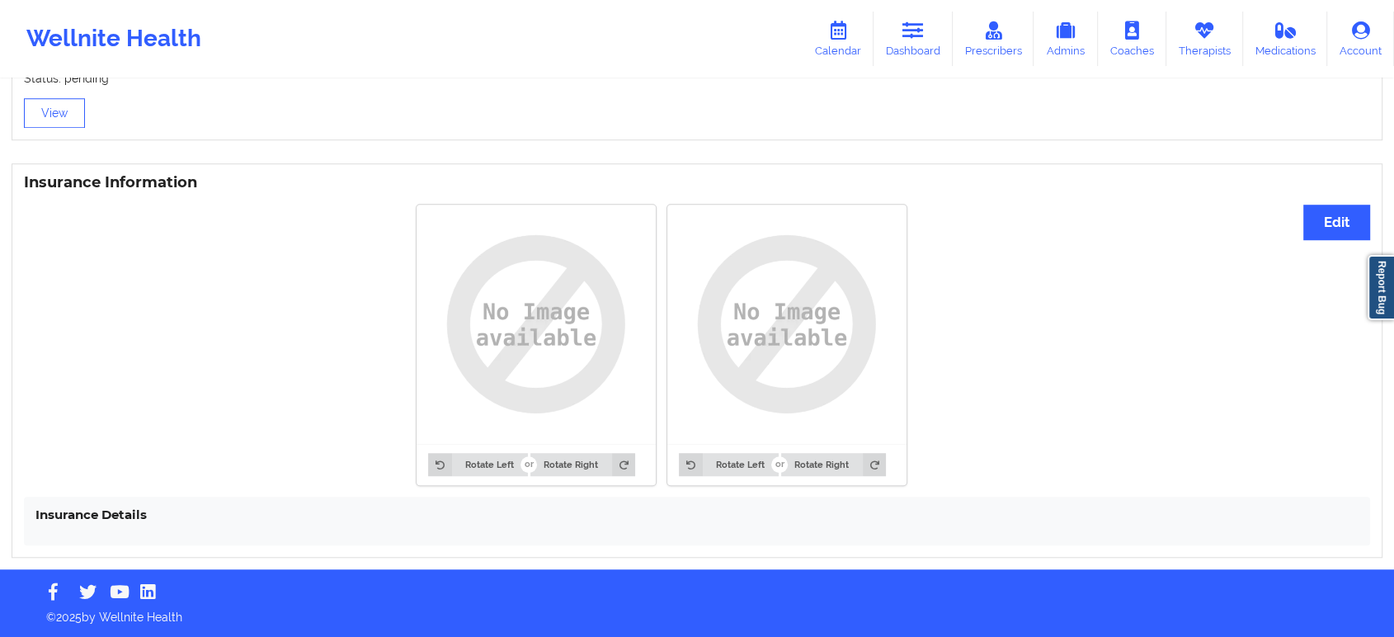
drag, startPoint x: 356, startPoint y: 361, endPoint x: 391, endPoint y: 223, distance: 143.1
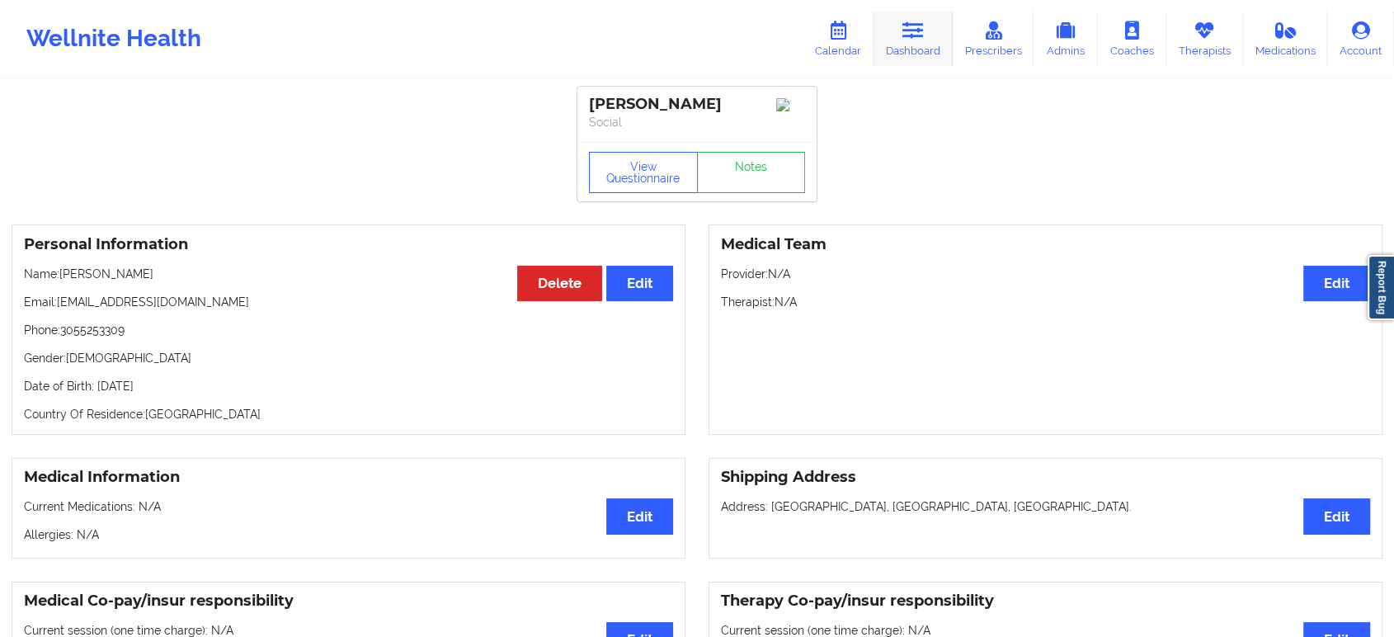
click at [890, 34] on link "Dashboard" at bounding box center [913, 39] width 79 height 54
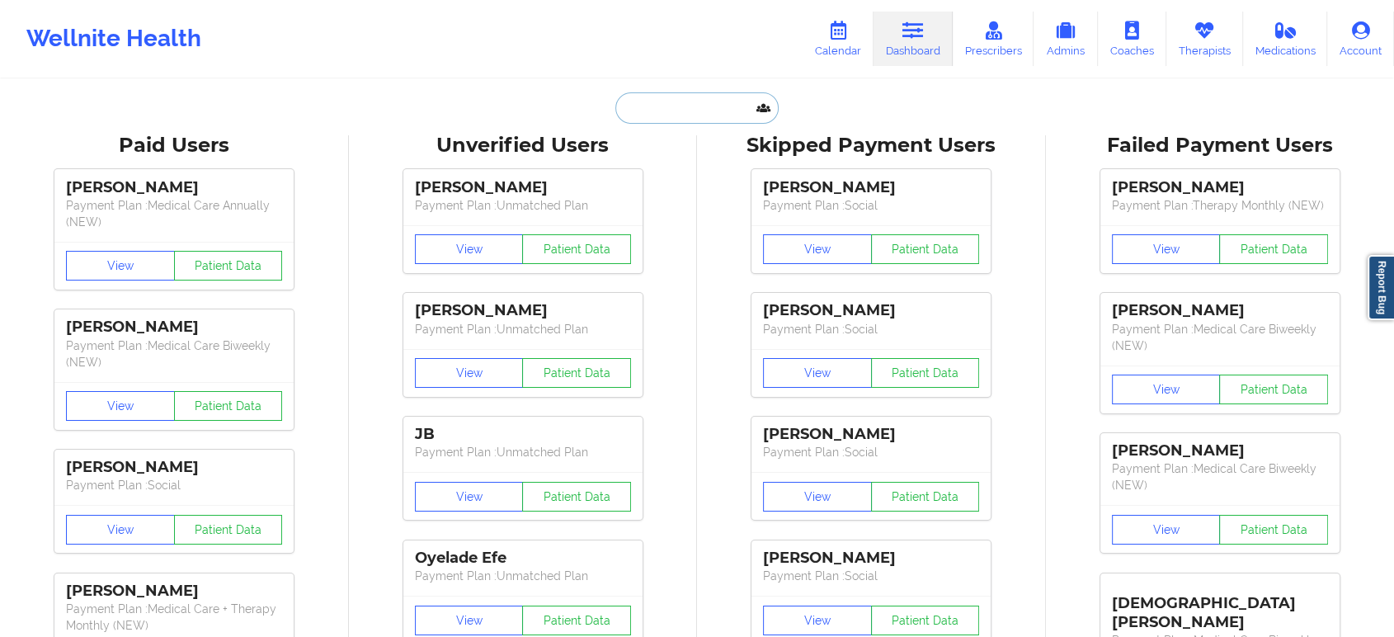
click at [714, 104] on input "text" at bounding box center [696, 107] width 163 height 31
paste input "[PERSON_NAME]"
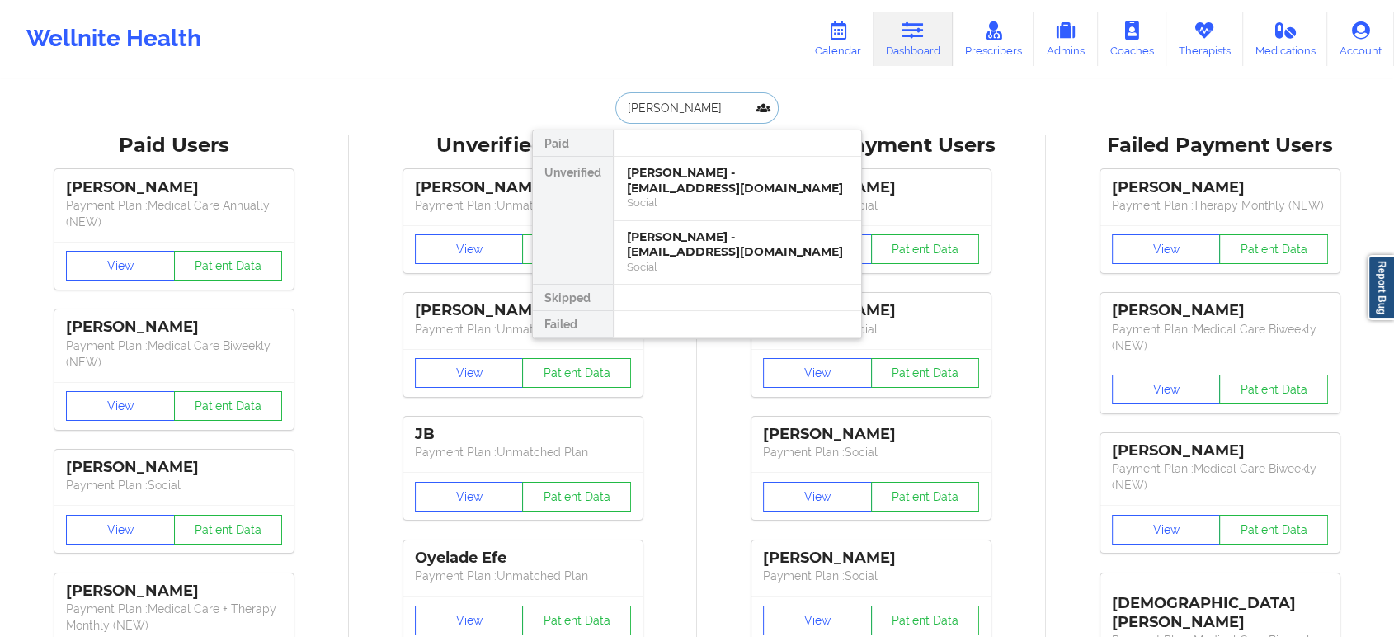
type input "[PERSON_NAME]"
click at [766, 184] on div "[PERSON_NAME] - [EMAIL_ADDRESS][DOMAIN_NAME]" at bounding box center [737, 180] width 221 height 31
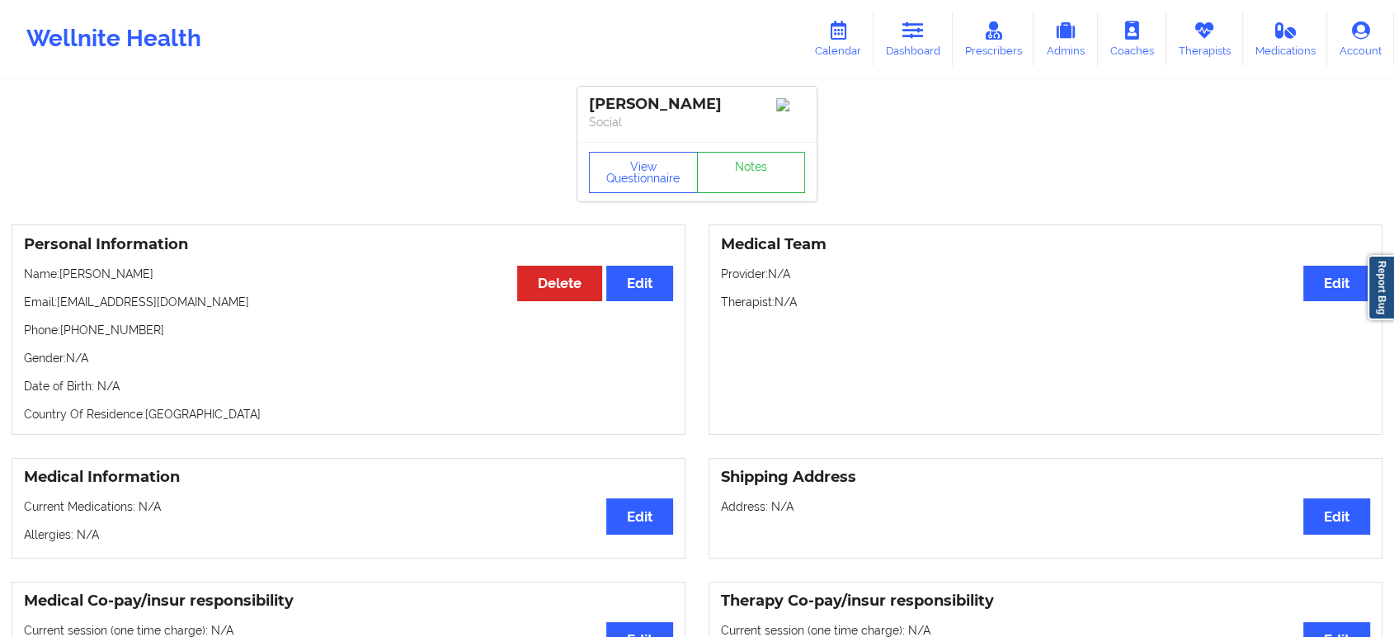
drag, startPoint x: 432, startPoint y: 176, endPoint x: 440, endPoint y: 165, distance: 13.0
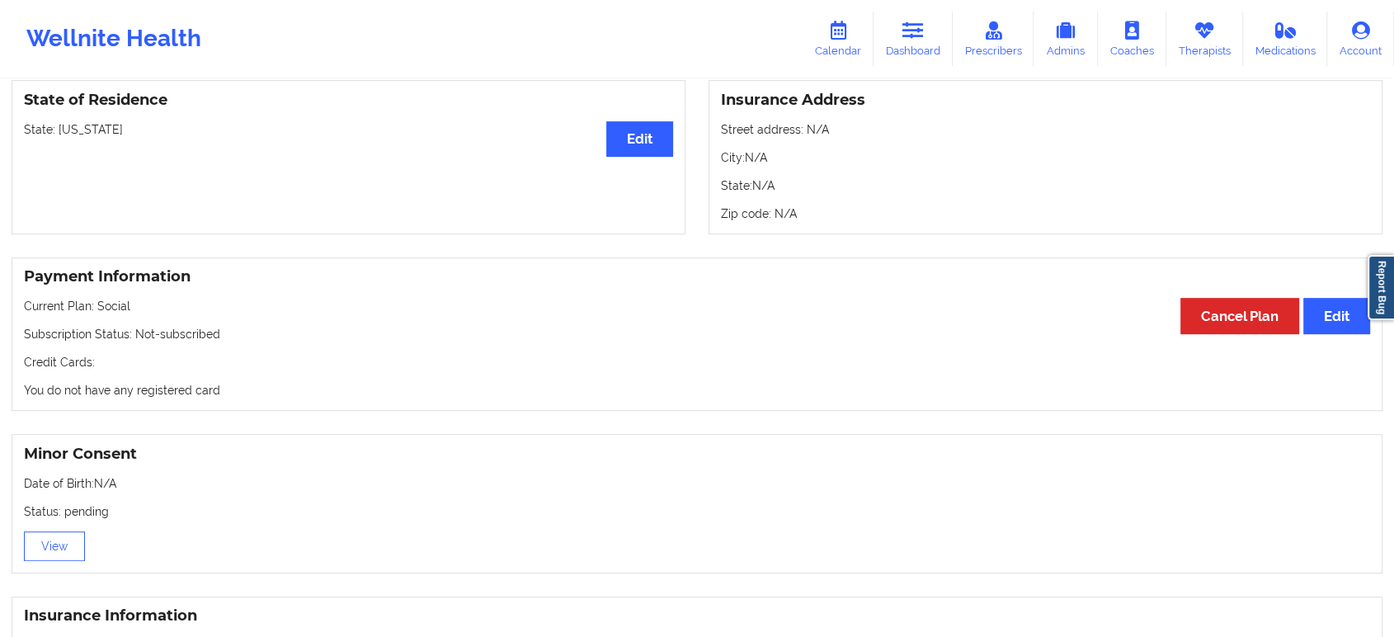
scroll to position [684, 0]
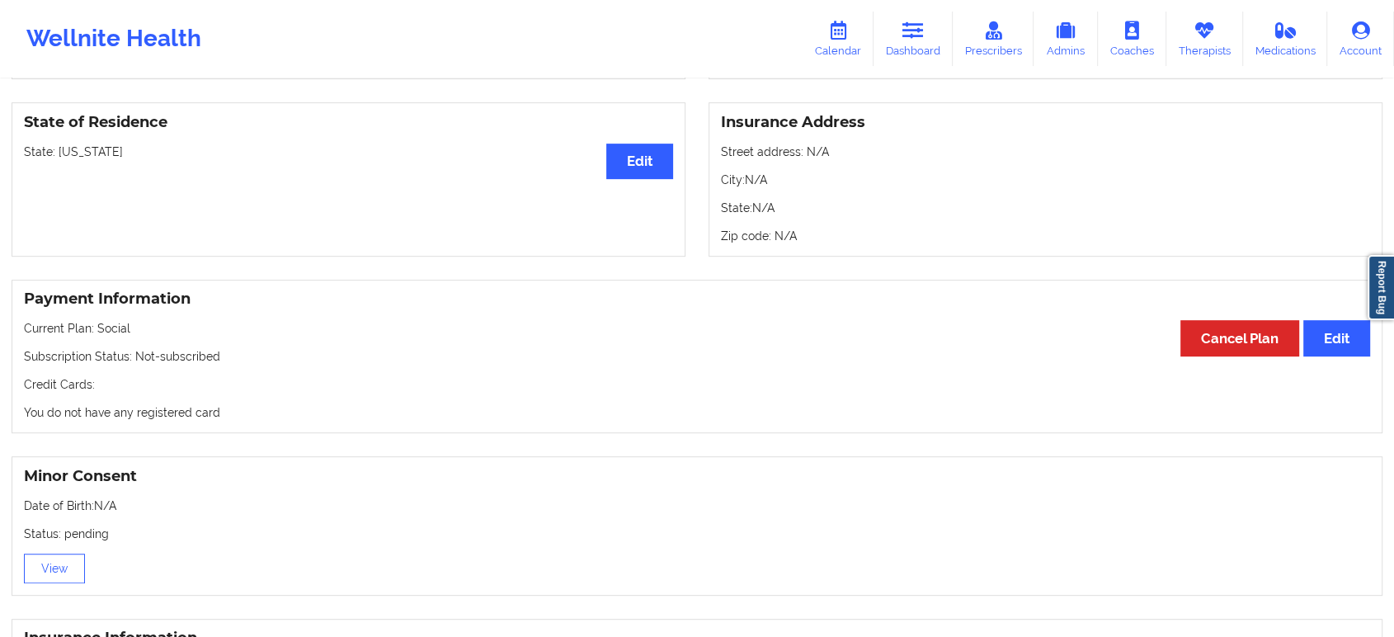
drag, startPoint x: 389, startPoint y: 408, endPoint x: 386, endPoint y: 239, distance: 168.3
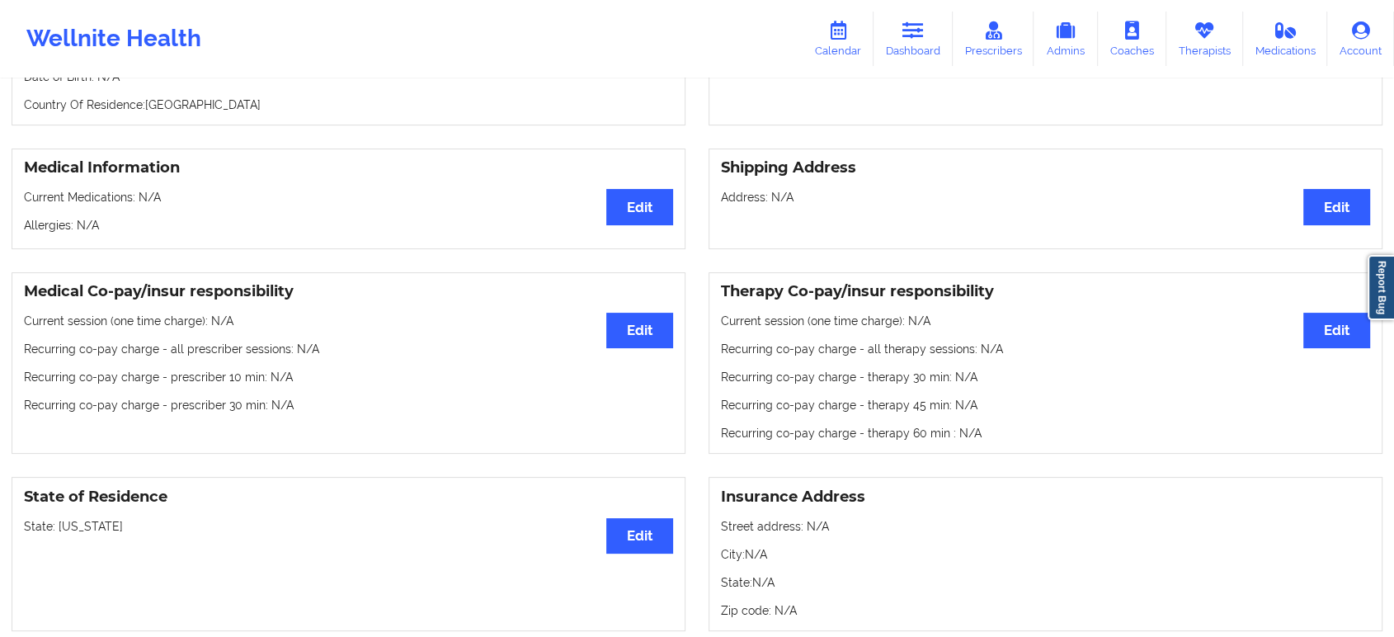
scroll to position [0, 0]
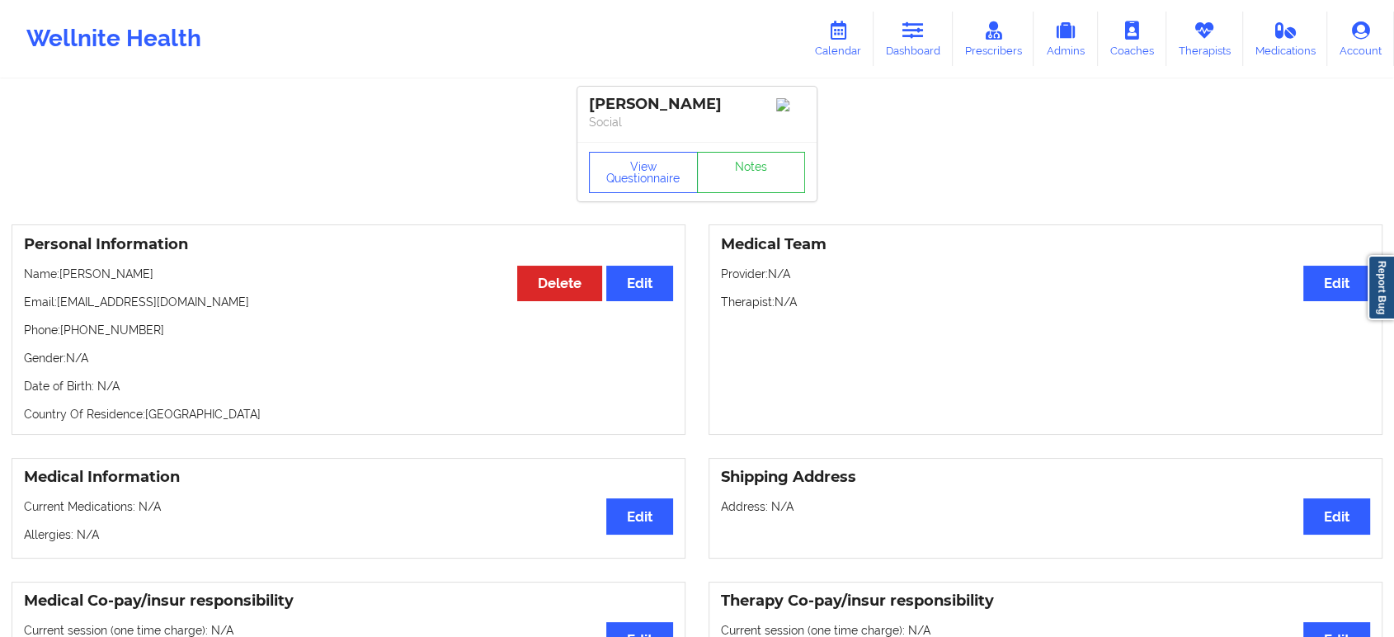
drag, startPoint x: 165, startPoint y: 276, endPoint x: 63, endPoint y: 272, distance: 102.4
click at [63, 272] on p "Name: [PERSON_NAME]" at bounding box center [348, 274] width 649 height 17
copy p "[PERSON_NAME]"
click at [921, 13] on link "Dashboard" at bounding box center [913, 39] width 79 height 54
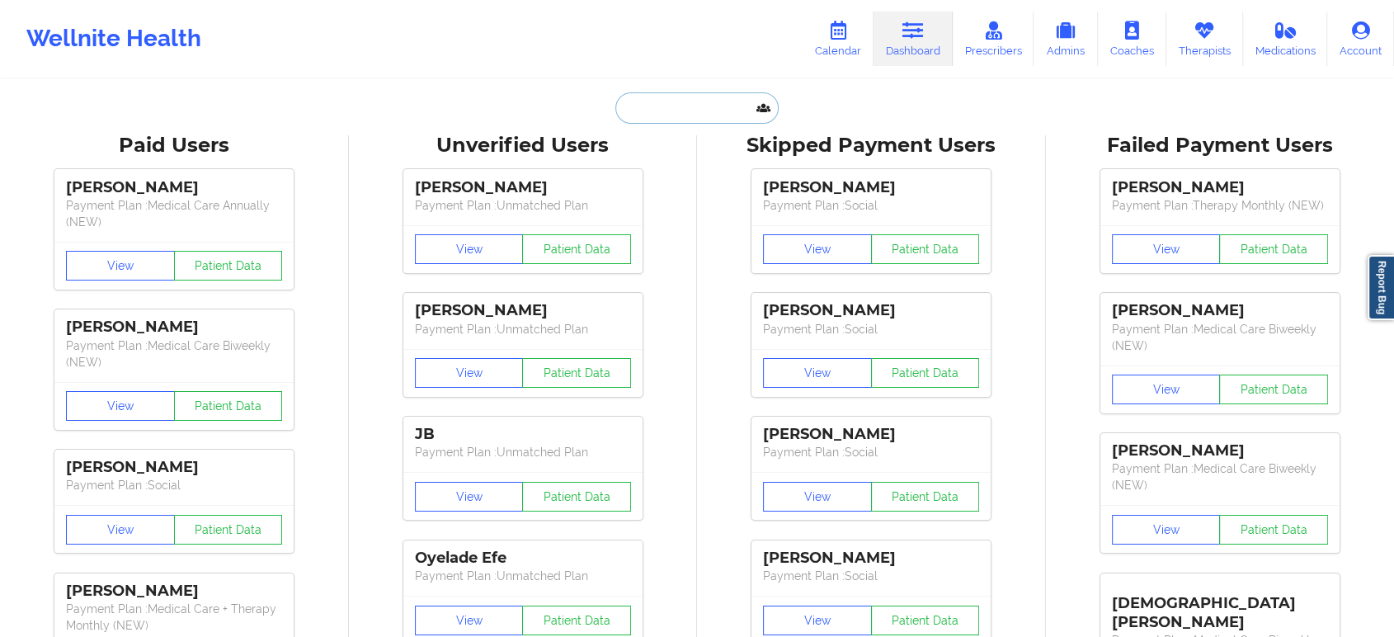
click at [726, 116] on input "text" at bounding box center [696, 107] width 163 height 31
paste input "[PERSON_NAME]"
type input "[PERSON_NAME]"
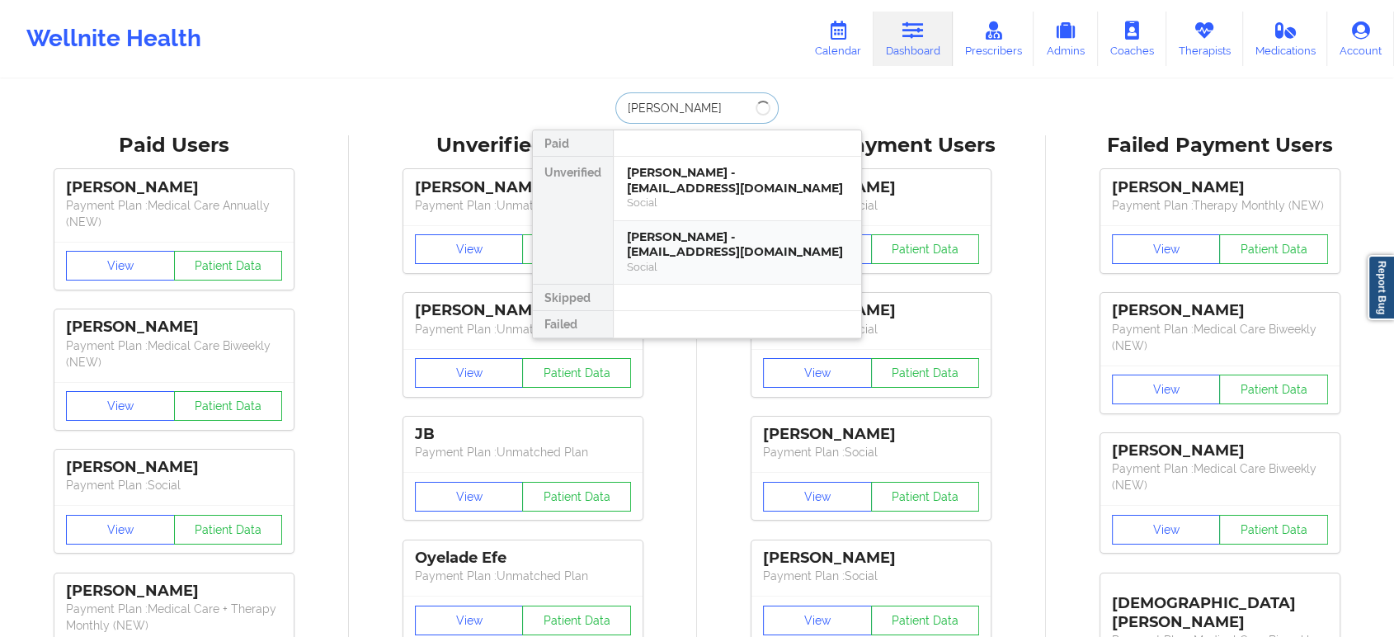
click at [713, 242] on div "[PERSON_NAME] - [EMAIL_ADDRESS][DOMAIN_NAME]" at bounding box center [737, 244] width 221 height 31
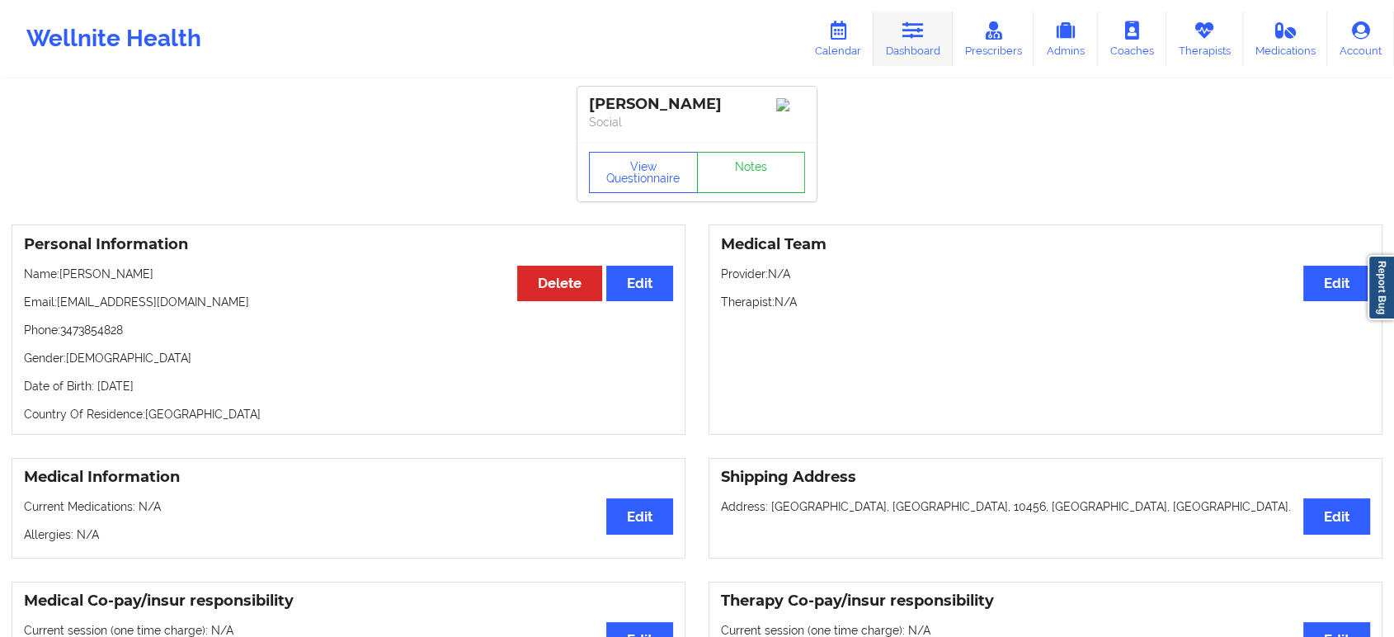
click at [906, 30] on icon at bounding box center [913, 30] width 21 height 18
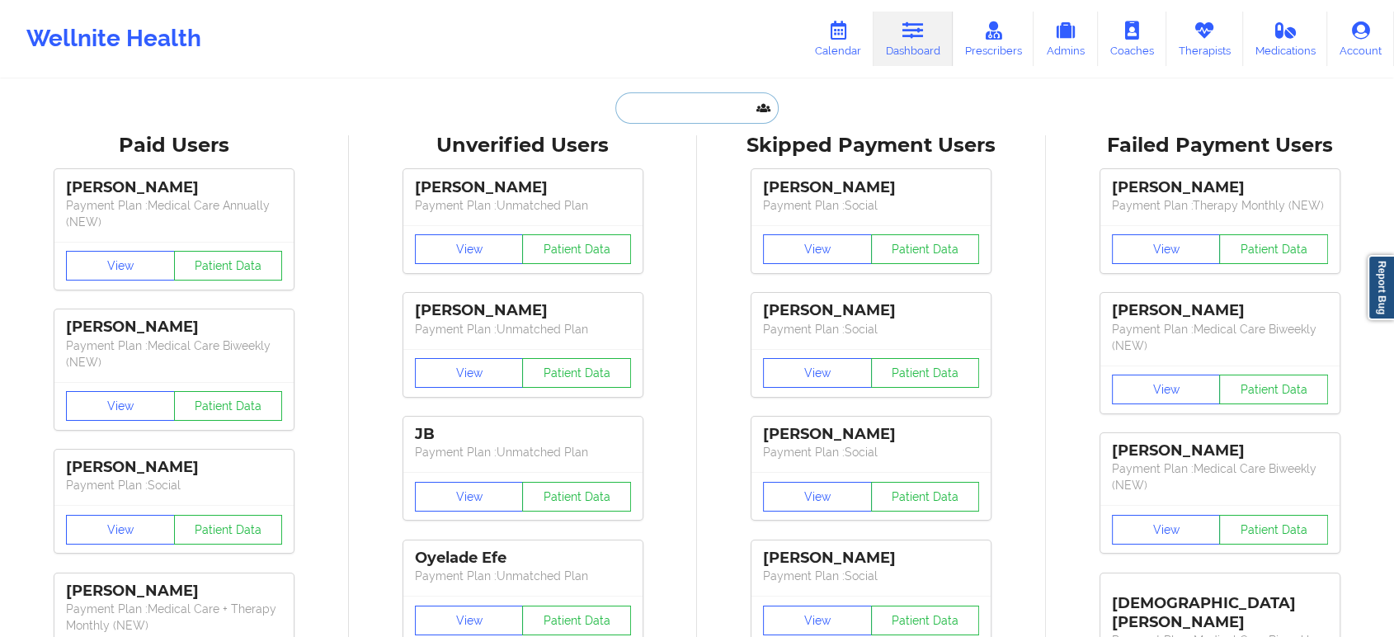
click at [714, 108] on input "text" at bounding box center [696, 107] width 163 height 31
paste input "[EMAIL_ADDRESS][DOMAIN_NAME]"
type input "[EMAIL_ADDRESS][DOMAIN_NAME]"
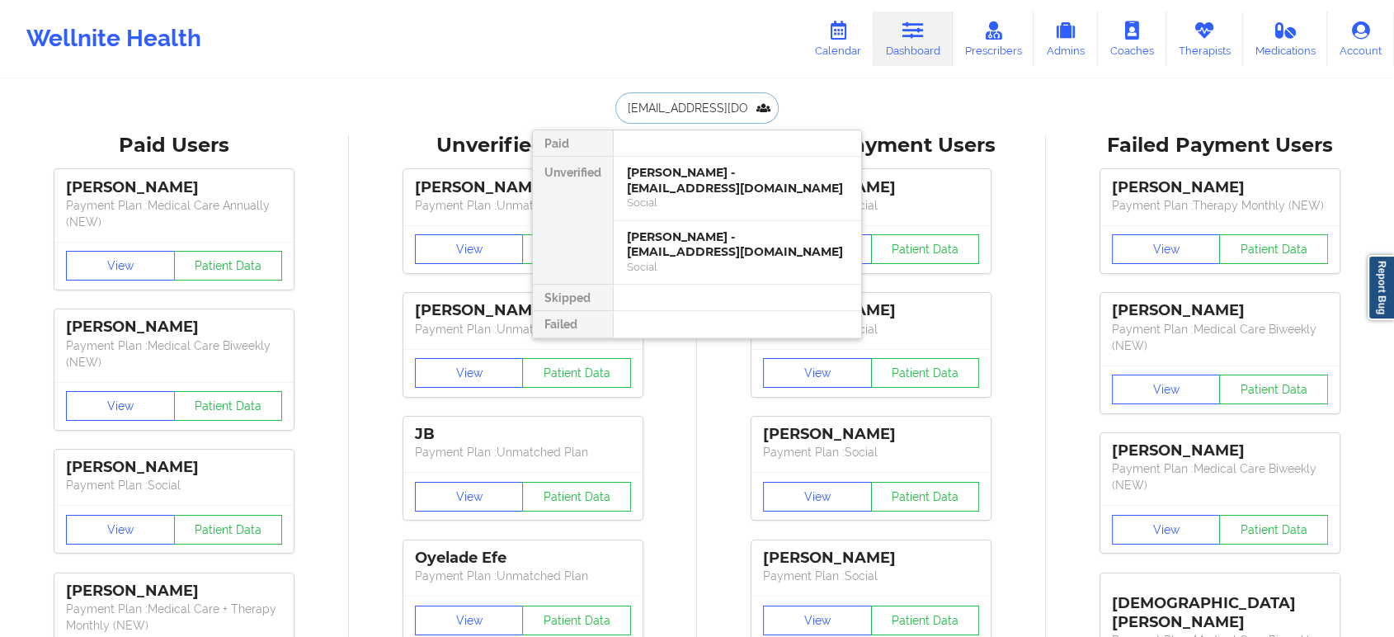
scroll to position [0, 26]
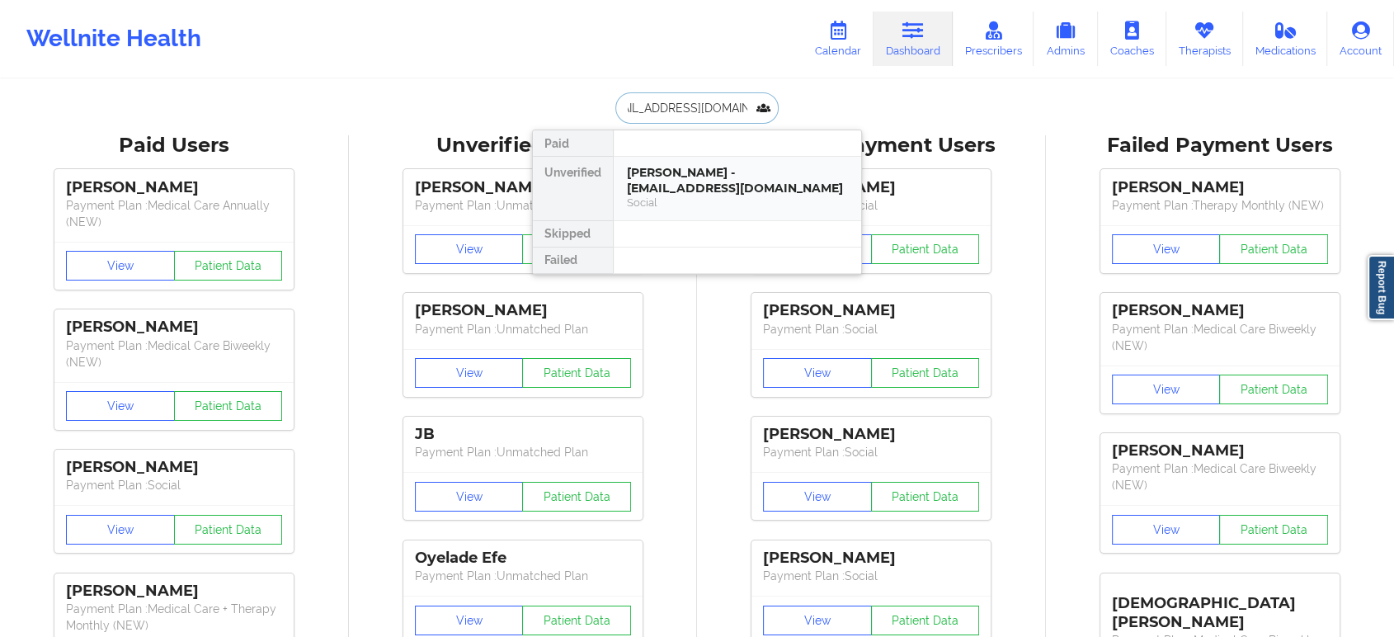
click at [709, 179] on div "[PERSON_NAME] - [EMAIL_ADDRESS][DOMAIN_NAME]" at bounding box center [737, 180] width 221 height 31
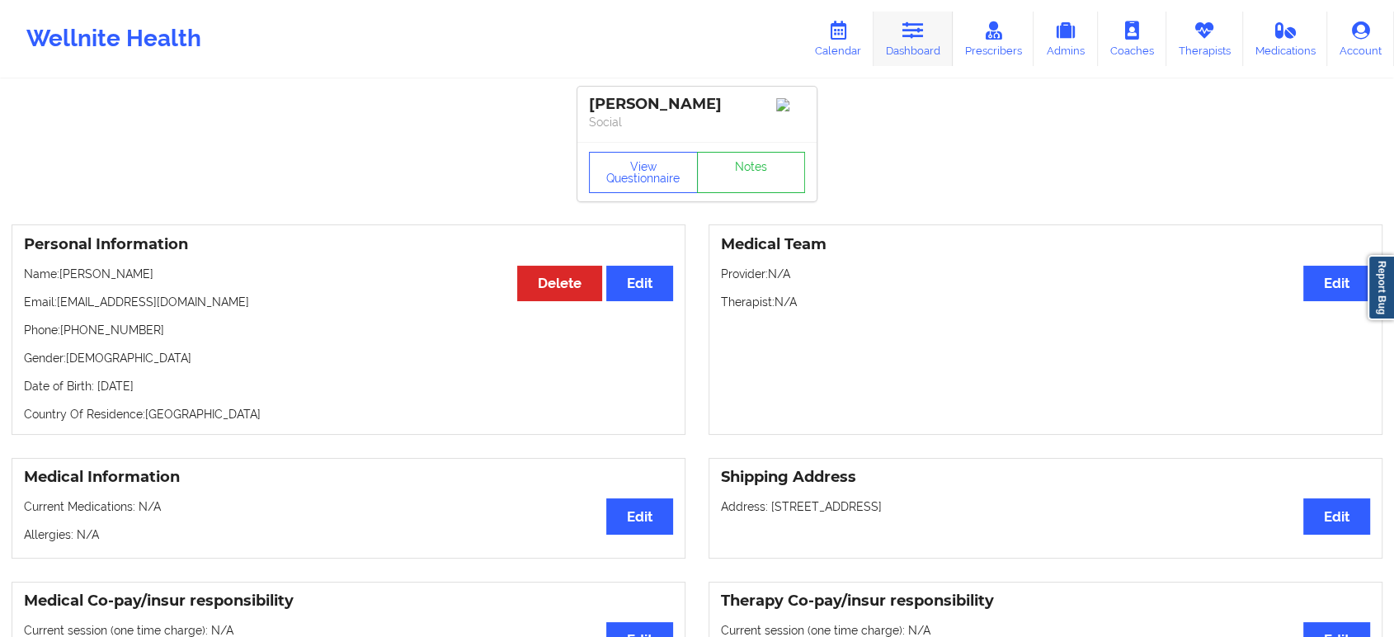
click at [917, 48] on link "Dashboard" at bounding box center [913, 39] width 79 height 54
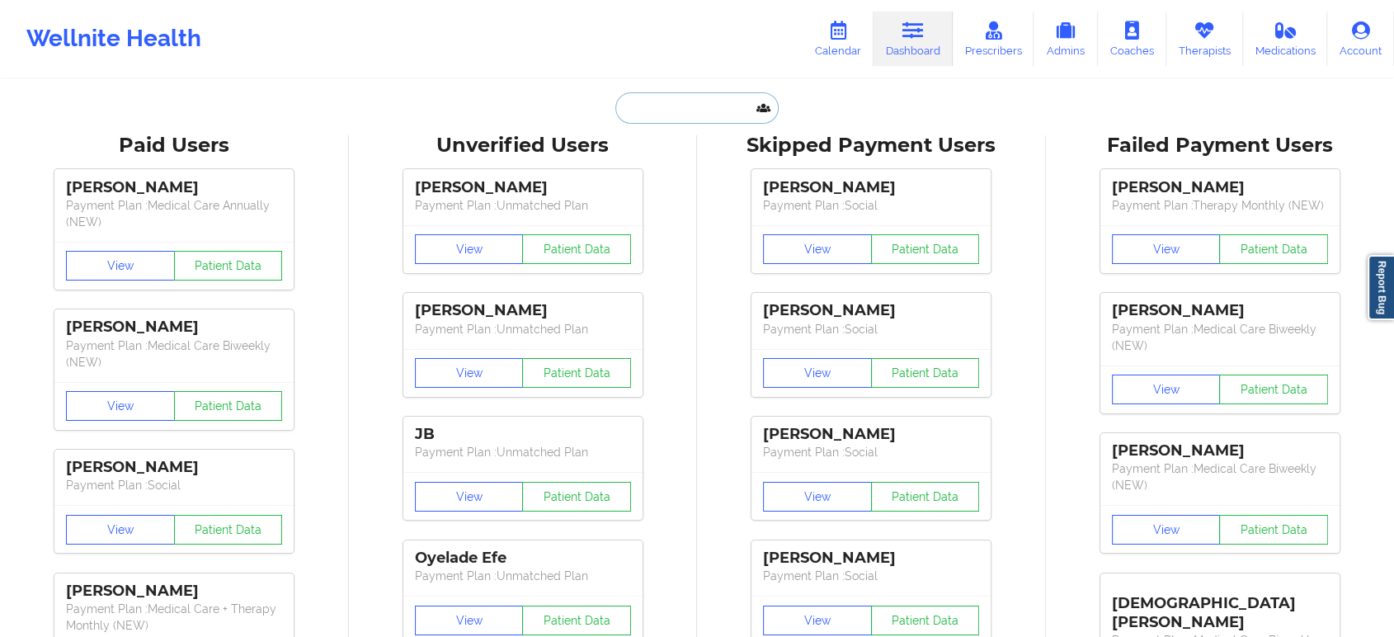
click at [710, 111] on input "text" at bounding box center [696, 107] width 163 height 31
paste input "[EMAIL_ADDRESS][DOMAIN_NAME]"
type input "[EMAIL_ADDRESS][DOMAIN_NAME]"
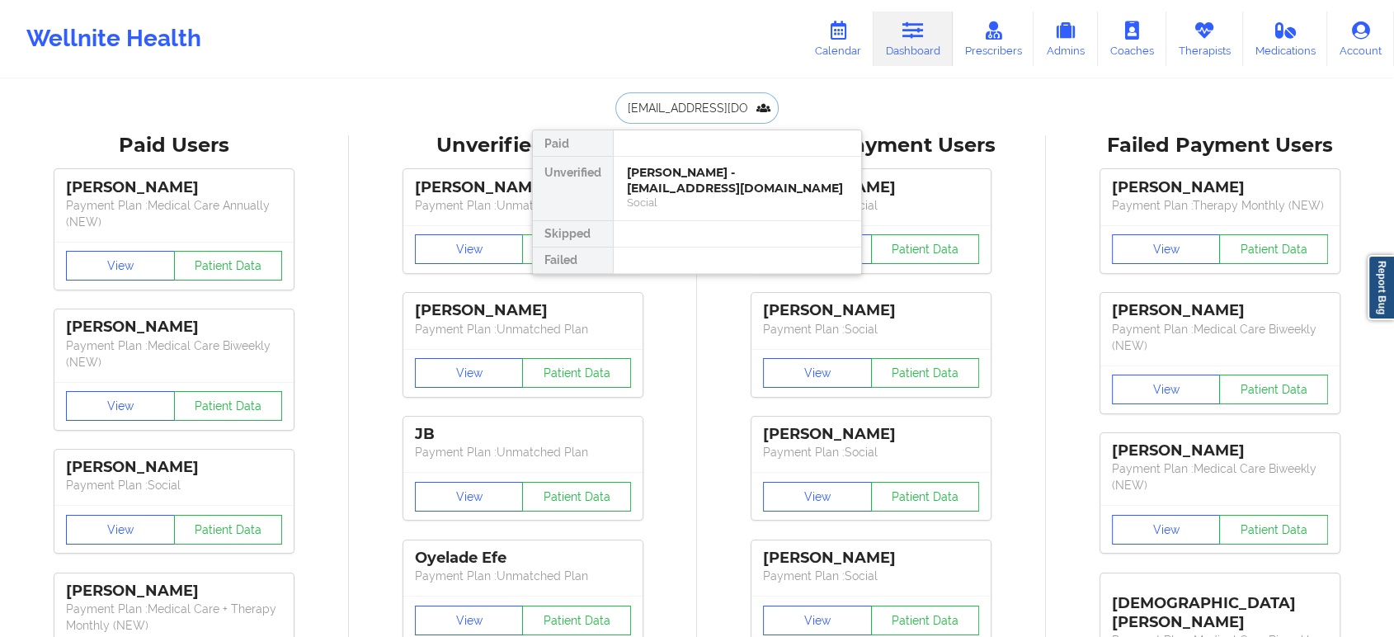
scroll to position [0, 17]
click at [685, 196] on div "Social" at bounding box center [737, 203] width 221 height 14
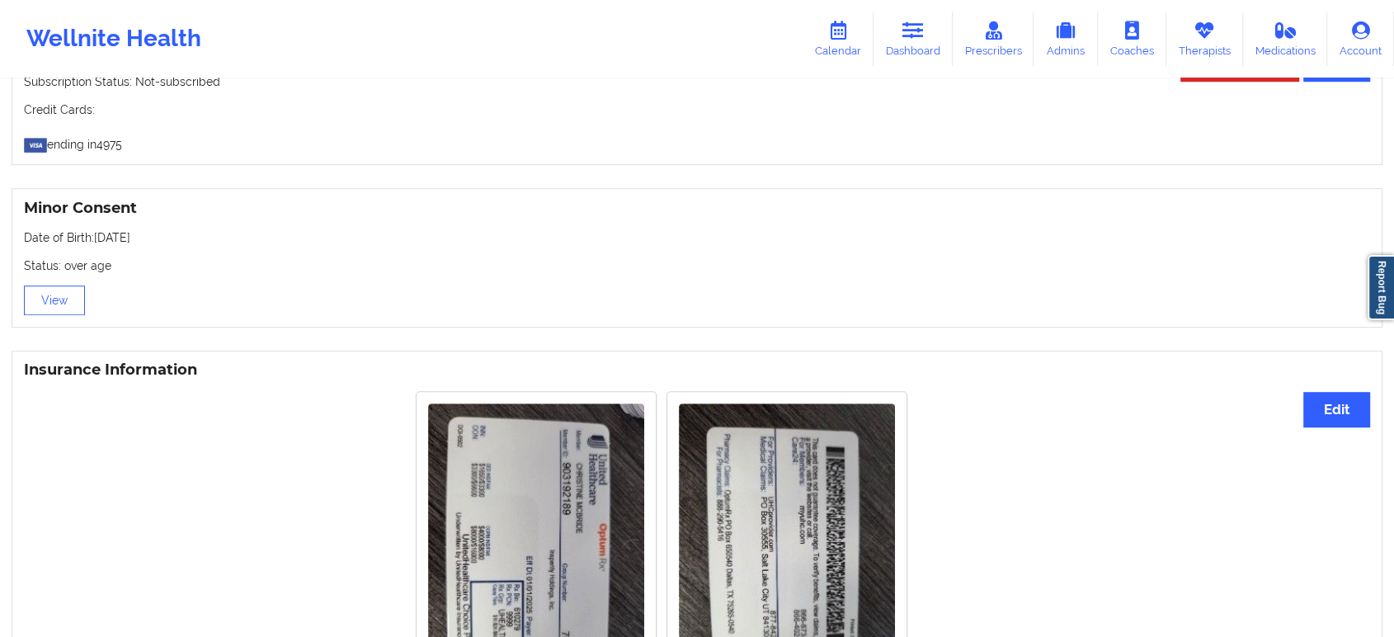
scroll to position [851, 0]
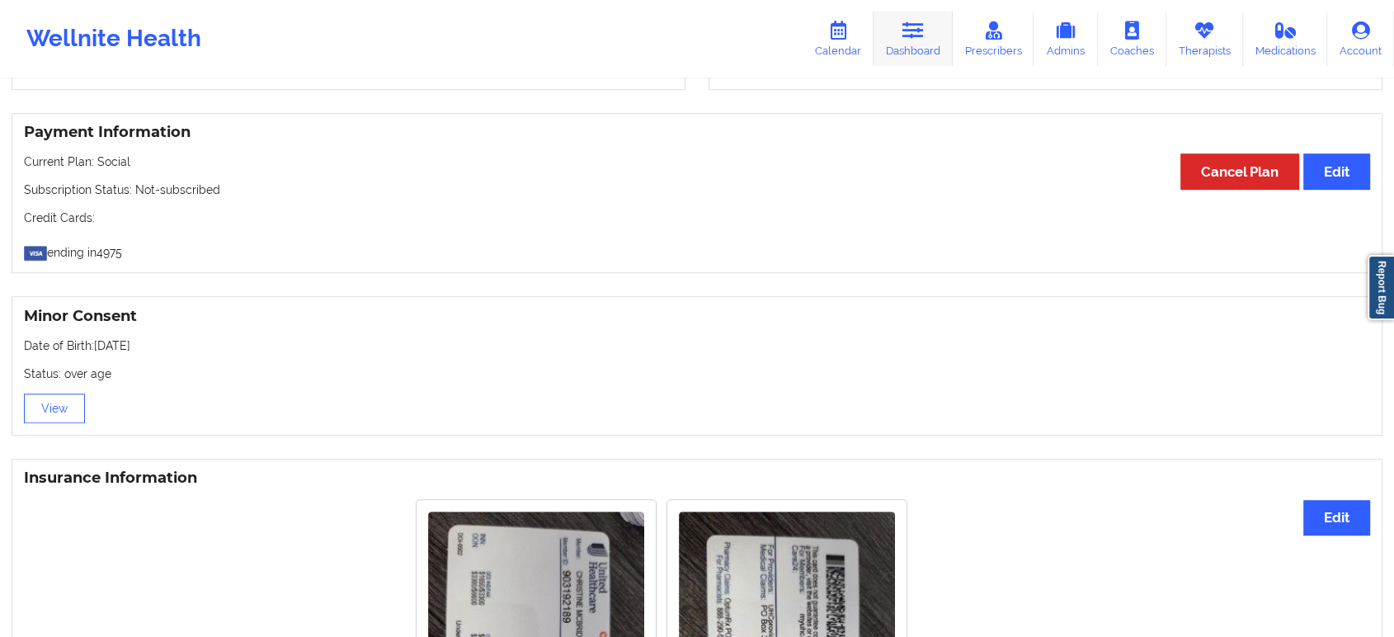
click at [927, 30] on link "Dashboard" at bounding box center [913, 39] width 79 height 54
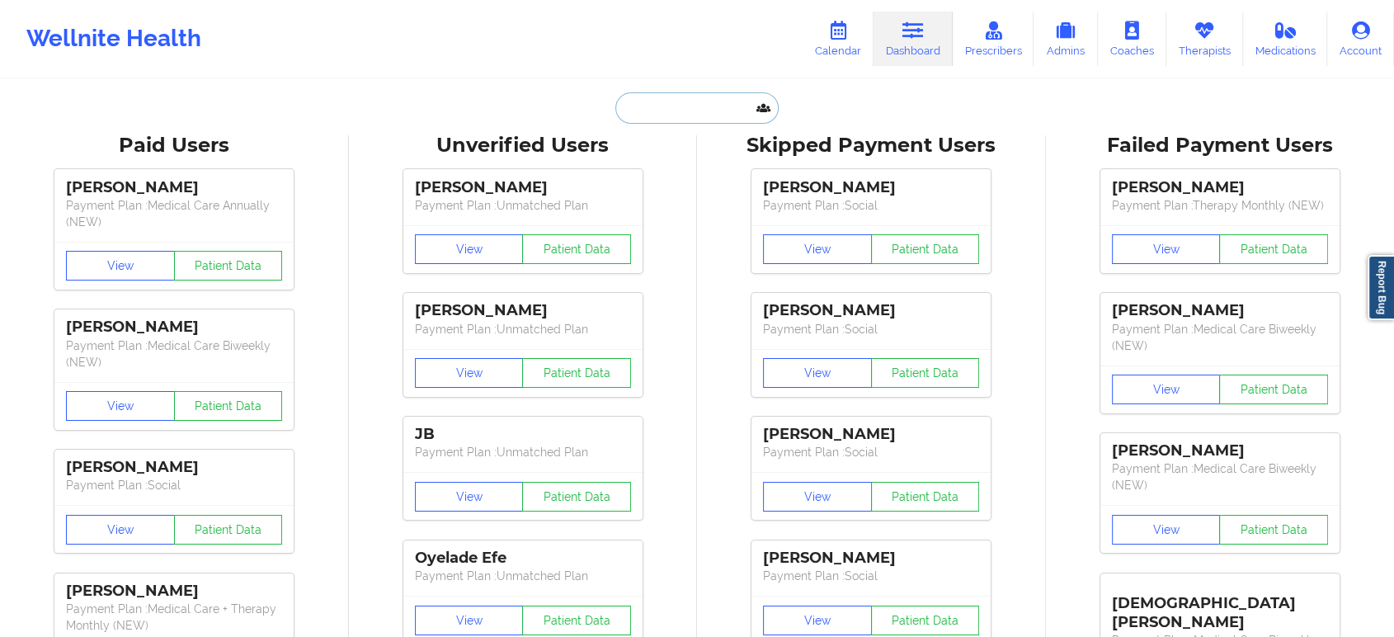
click at [693, 100] on input "text" at bounding box center [696, 107] width 163 height 31
paste input "[PERSON_NAME]"
type input "[PERSON_NAME]"
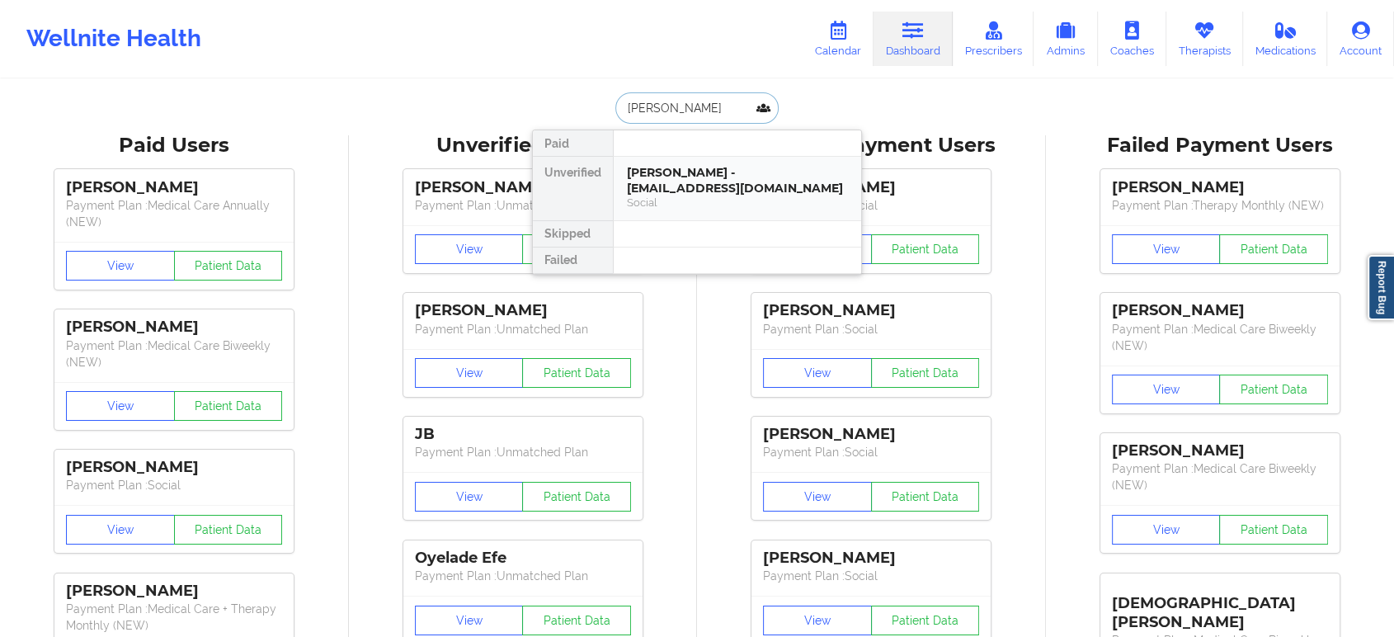
click at [688, 191] on div "[PERSON_NAME] - [EMAIL_ADDRESS][DOMAIN_NAME]" at bounding box center [737, 180] width 221 height 31
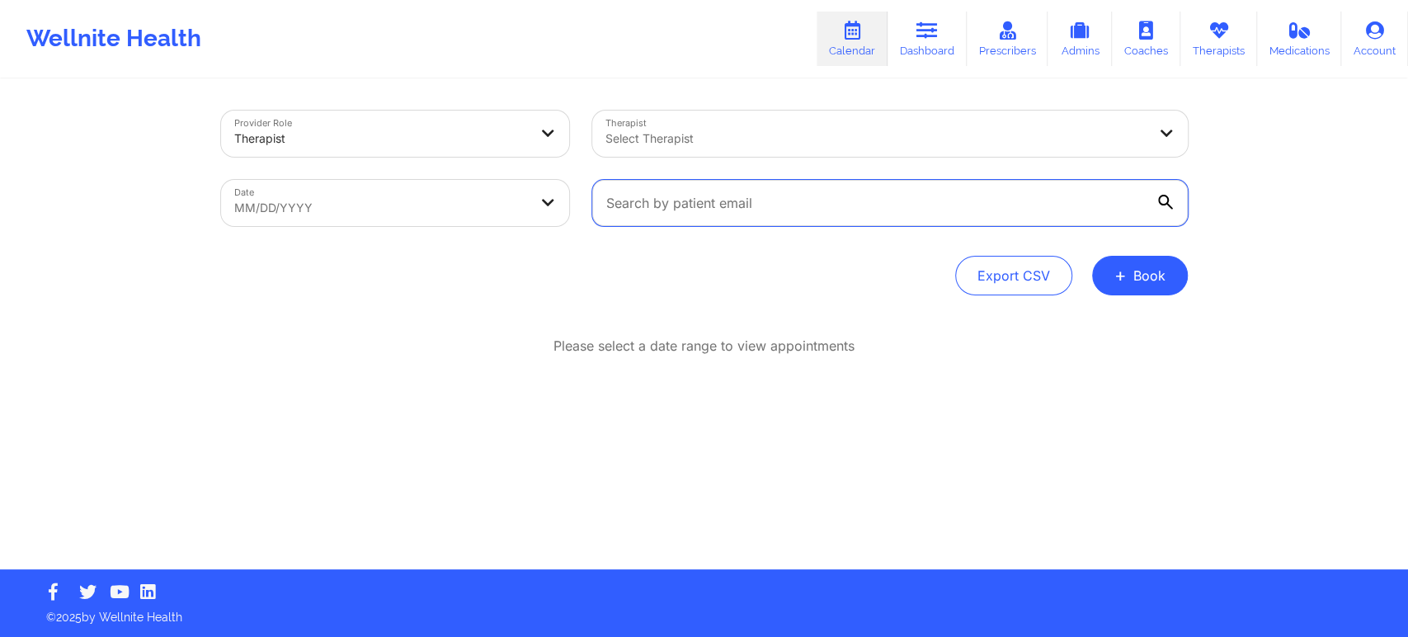
click at [790, 206] on input "text" at bounding box center [890, 203] width 596 height 46
paste input "[EMAIL_ADDRESS][DOMAIN_NAME]"
type input "christine3449@hotmail.com"
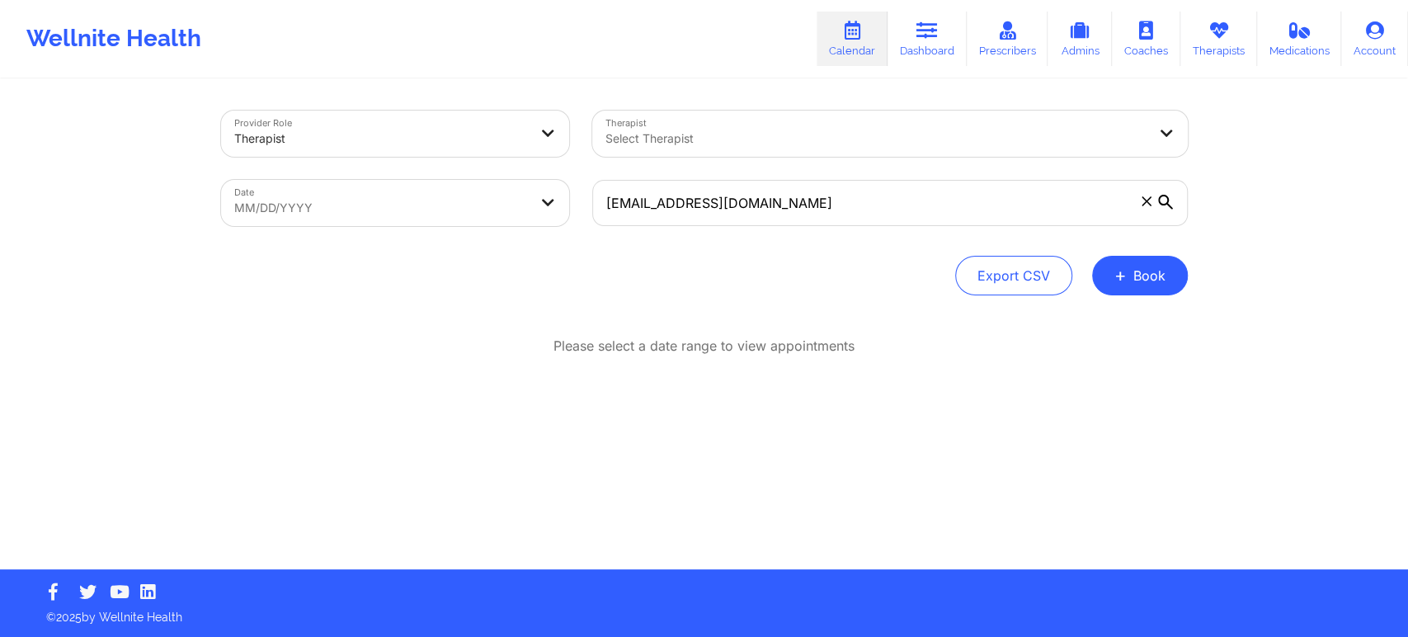
click at [818, 276] on div "Export CSV + Book" at bounding box center [704, 276] width 967 height 40
select select "2025-7"
select select "2025-8"
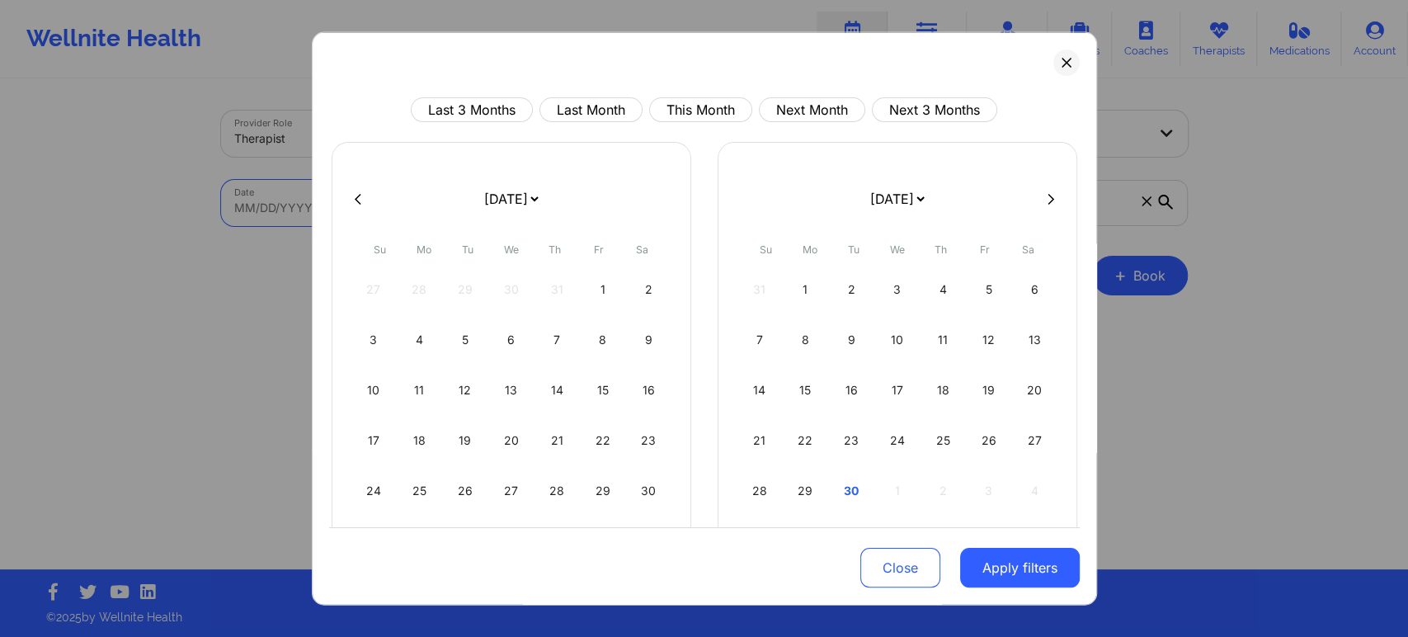
click at [449, 203] on body "Wellnite Health Calendar Dashboard Prescribers Admins Coaches Therapists Medica…" at bounding box center [704, 318] width 1408 height 637
click at [853, 484] on div "30" at bounding box center [852, 491] width 42 height 46
select select "2025-8"
select select "2025-9"
click at [850, 483] on div "28" at bounding box center [852, 491] width 42 height 46
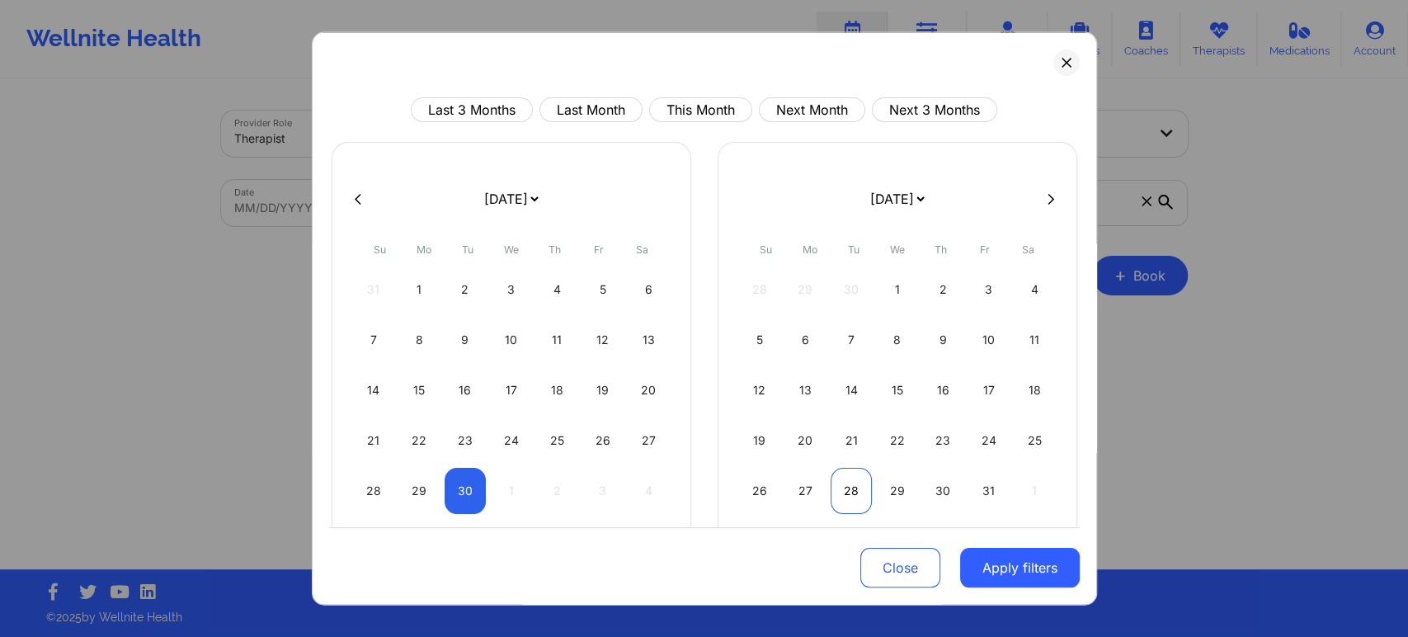
select select "2025-8"
select select "2025-9"
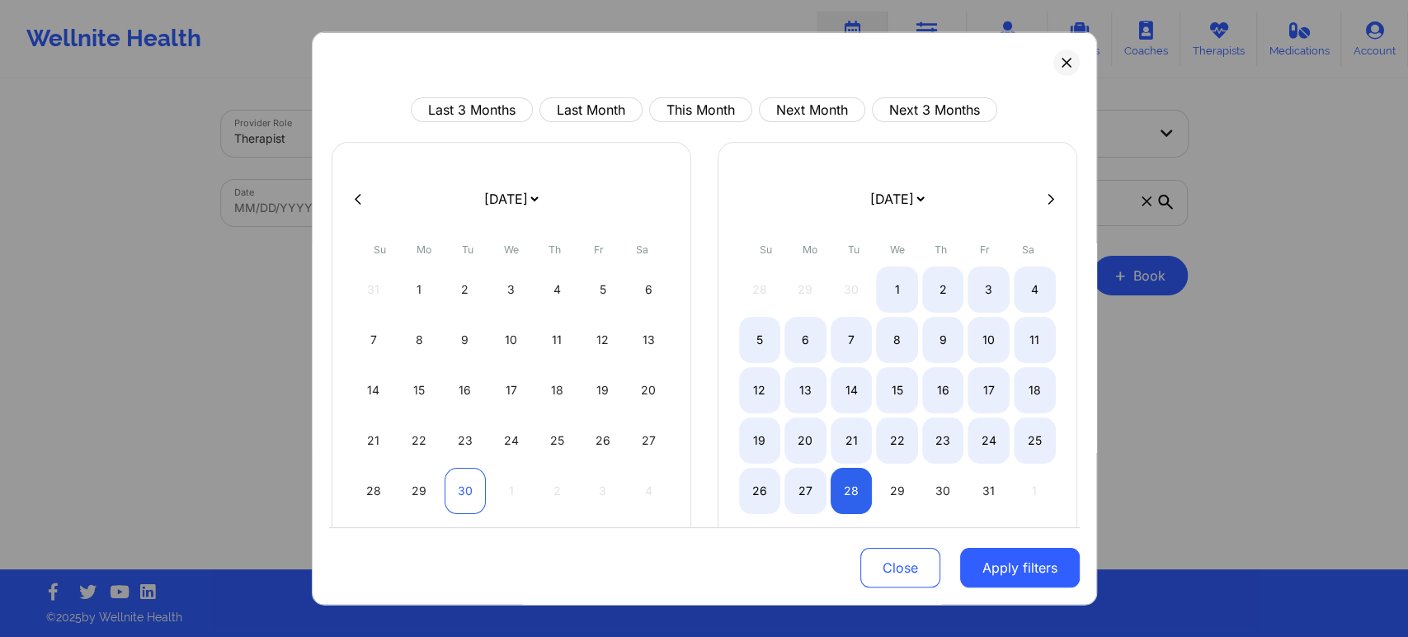
click at [451, 491] on div "30" at bounding box center [466, 491] width 42 height 46
select select "2025-8"
select select "2025-9"
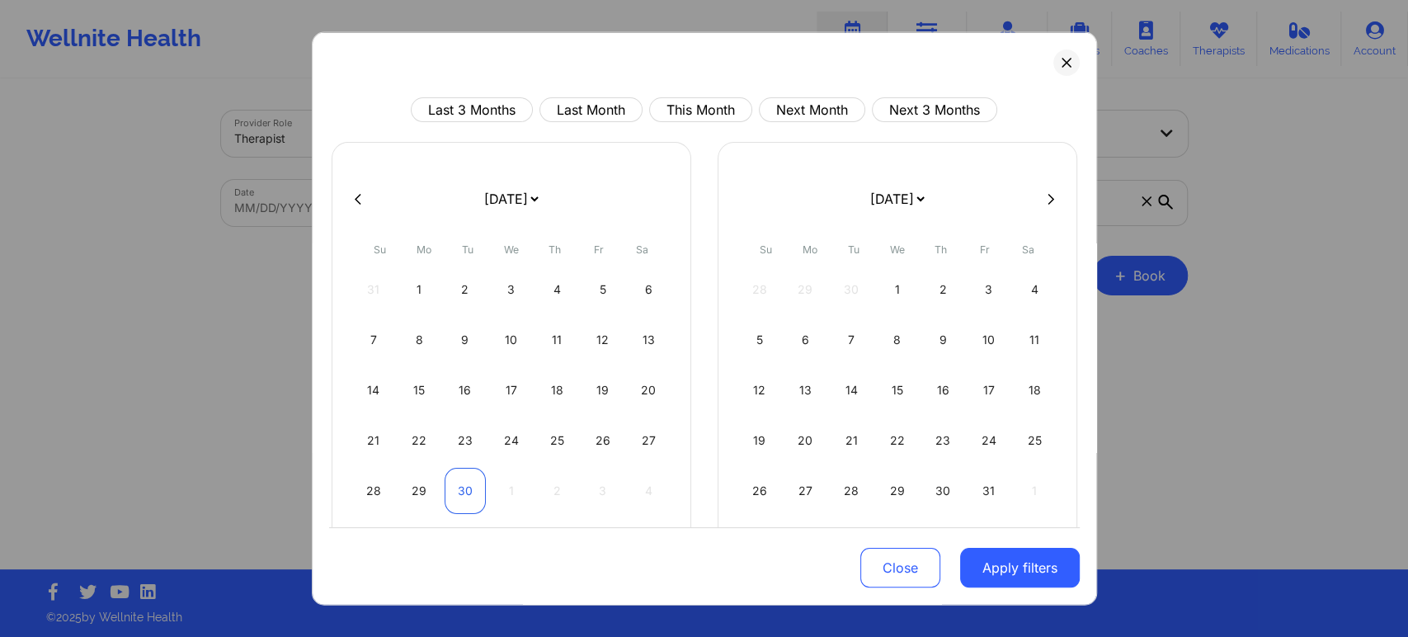
click at [467, 487] on div "30" at bounding box center [466, 491] width 42 height 46
select select "2025-8"
select select "2025-9"
click at [1039, 565] on button "Apply filters" at bounding box center [1020, 568] width 120 height 40
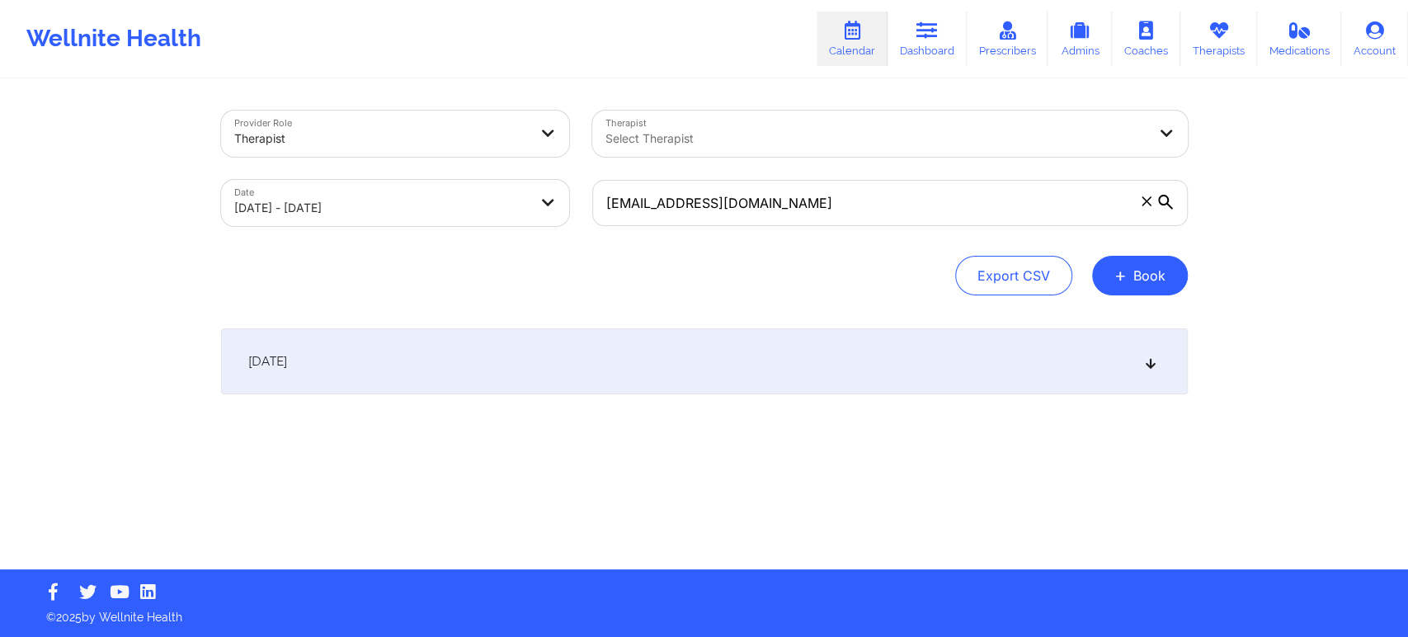
click at [1157, 365] on div "September 30, 2025" at bounding box center [704, 361] width 967 height 66
